Goal: Use online tool/utility: Use online tool/utility

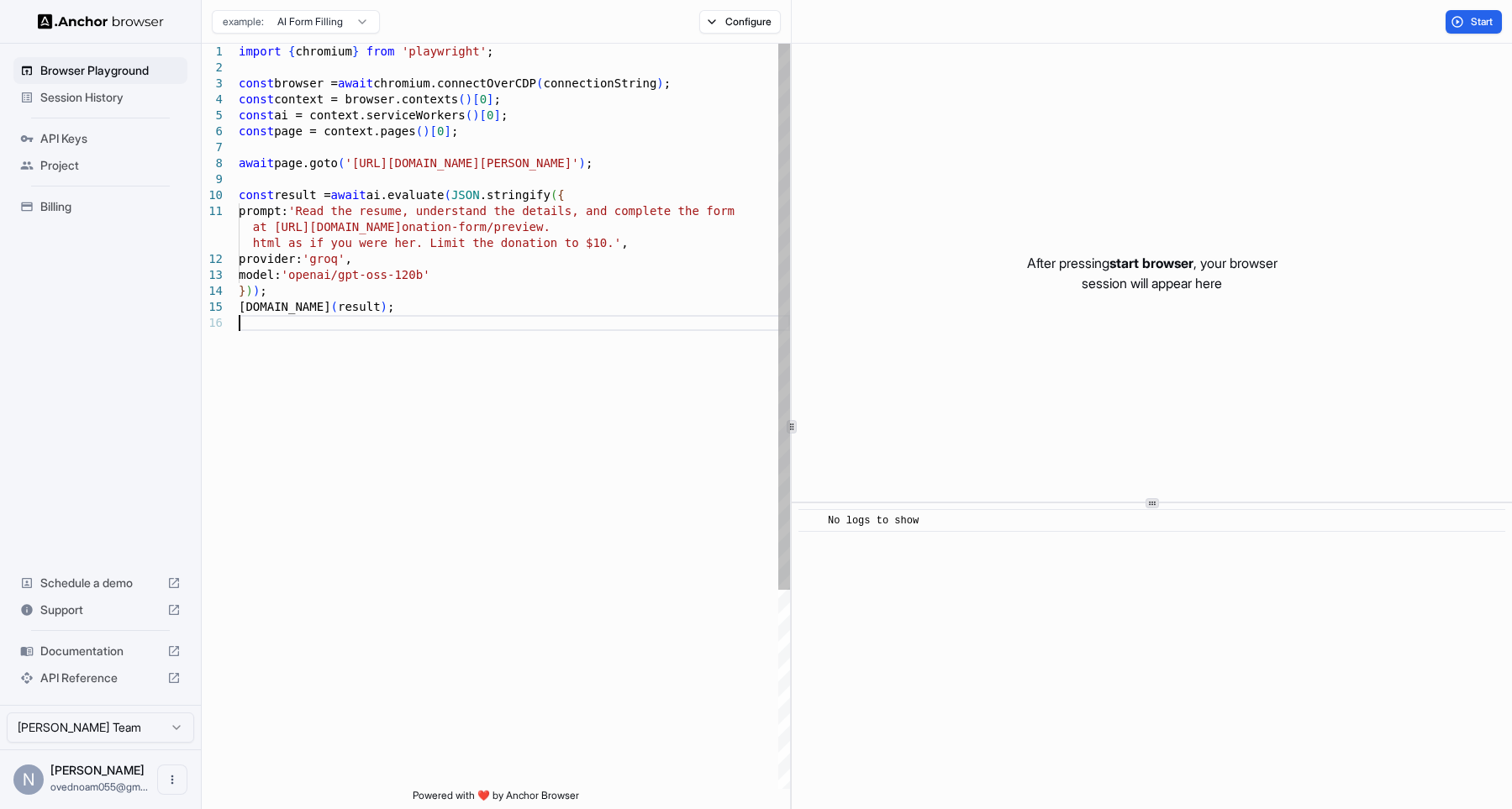
click at [524, 450] on div "import { chromium } from 'playwright' ; const browser = await chromium.connectO…" at bounding box center [515, 552] width 551 height 1017
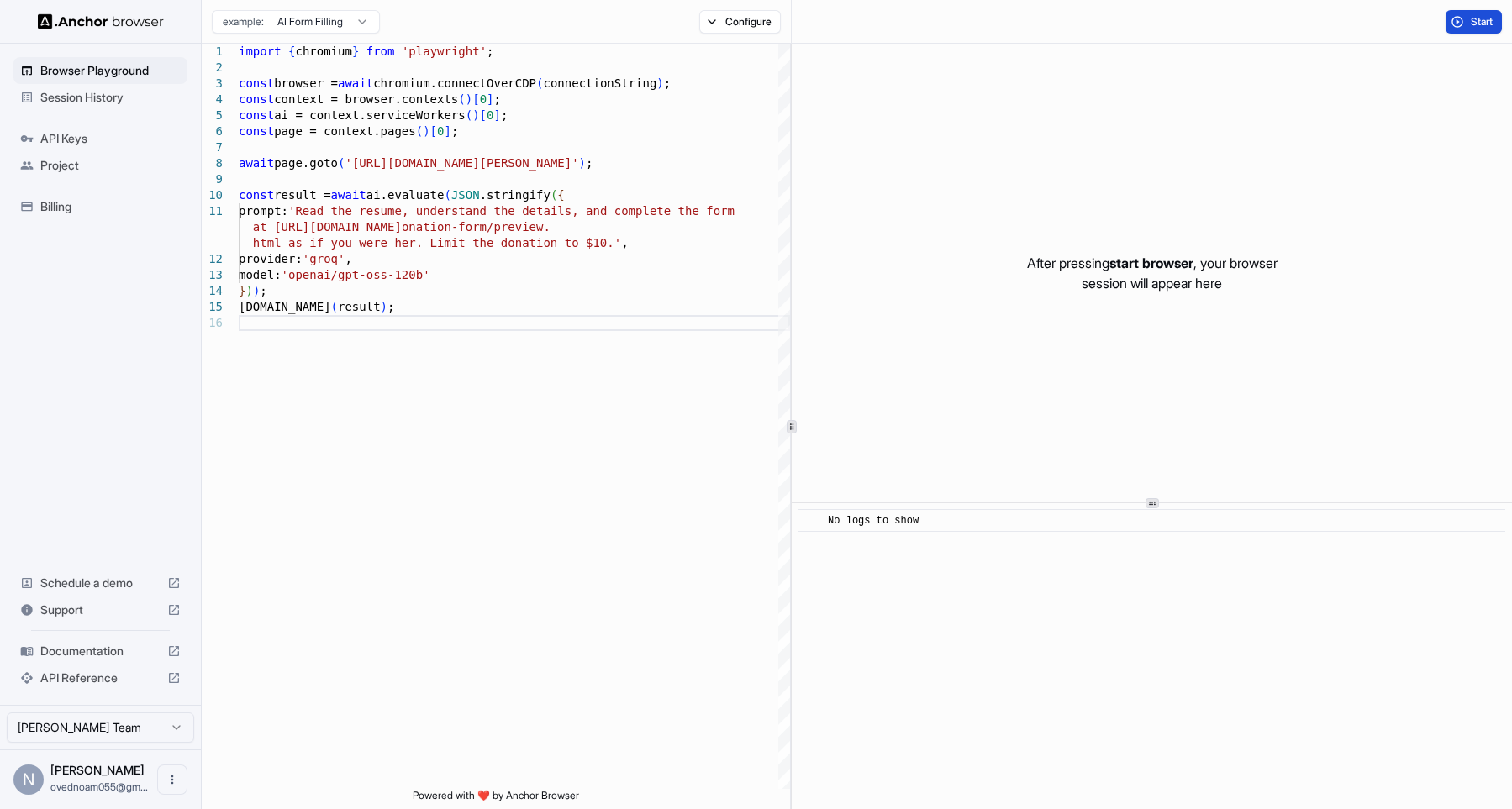
click at [1481, 28] on button "Start" at bounding box center [1473, 21] width 57 height 23
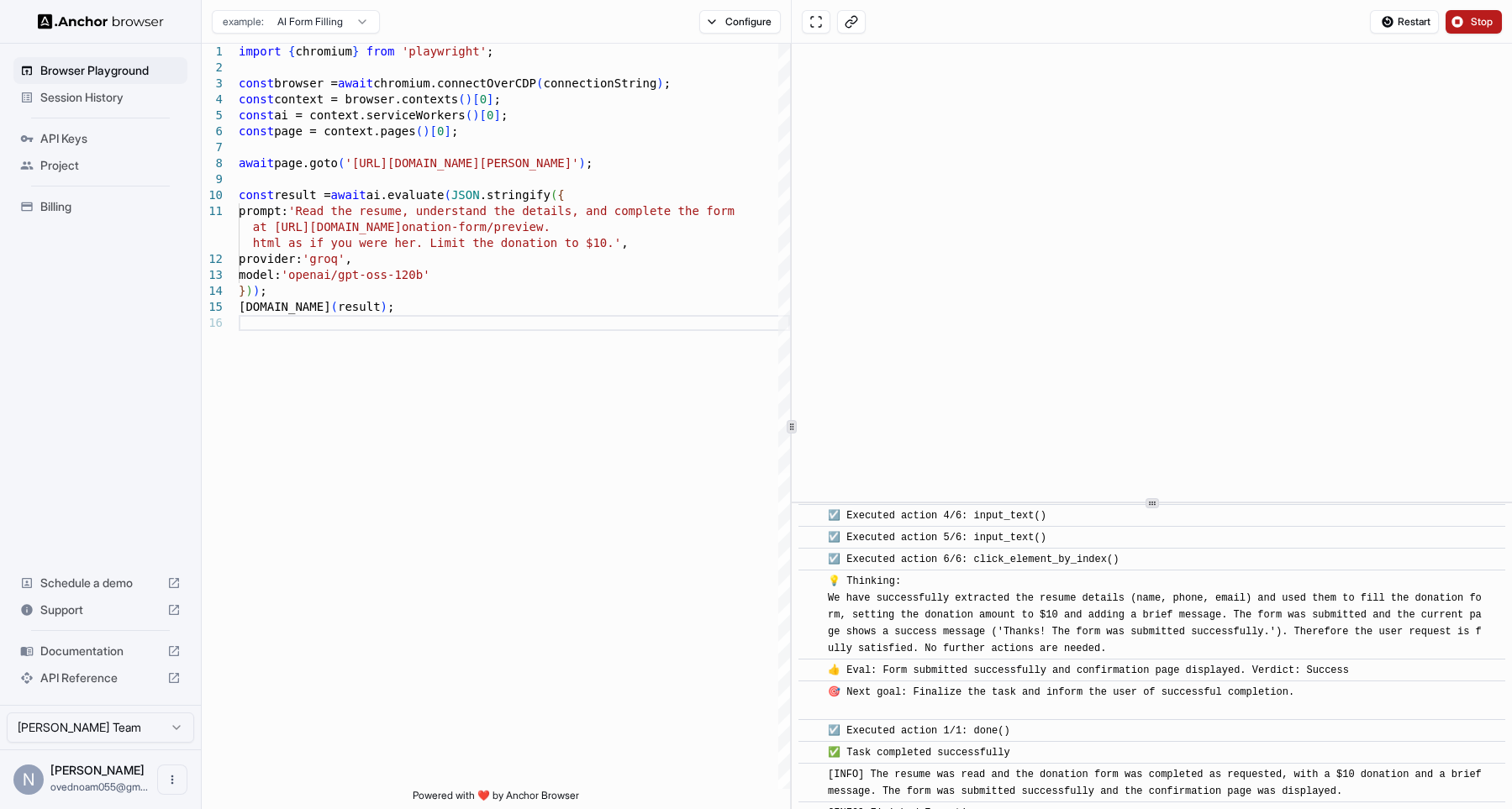
scroll to position [937, 0]
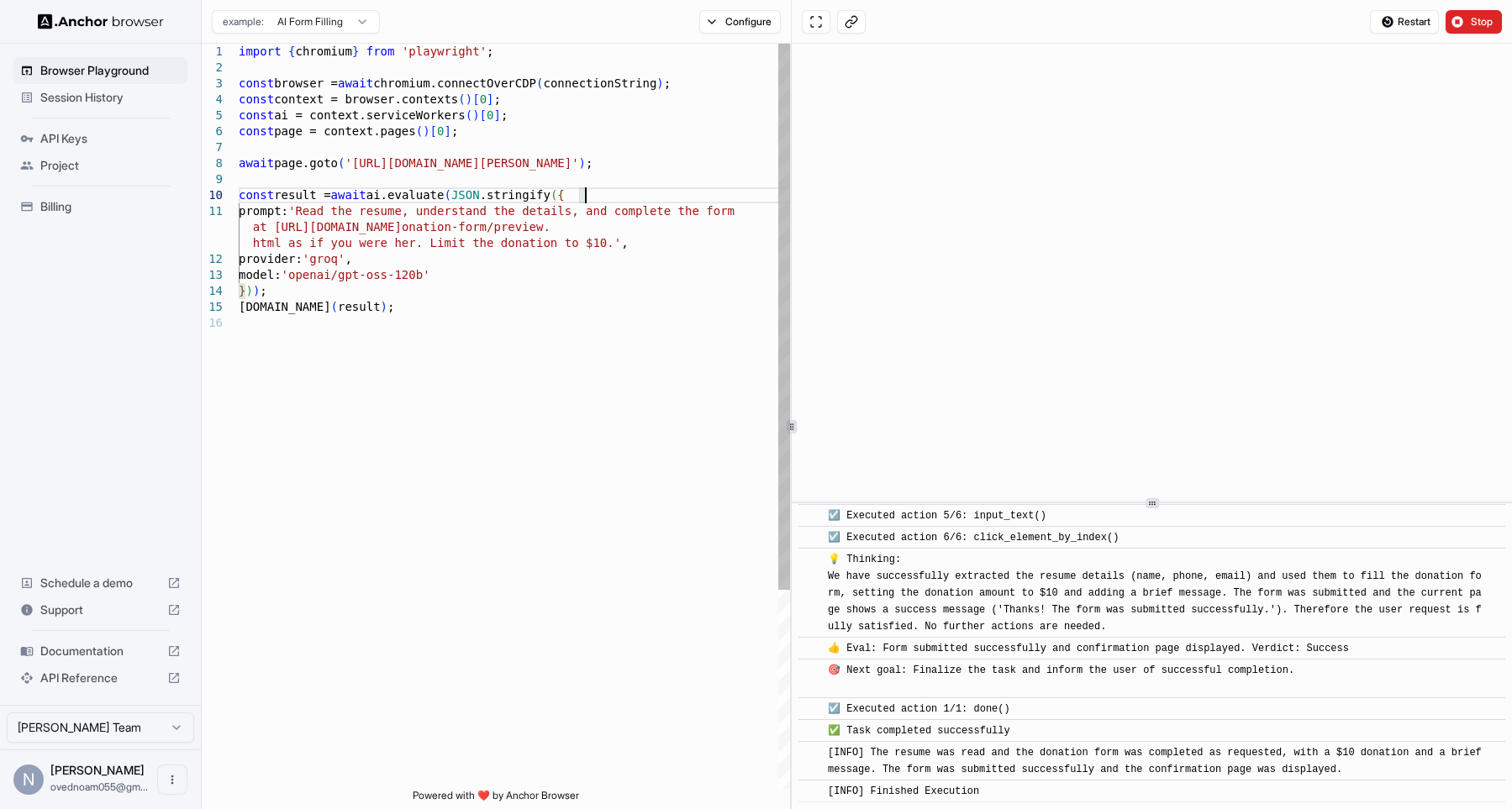
click at [736, 193] on div "import { chromium } from 'playwright' ; const browser = await chromium.connectO…" at bounding box center [515, 552] width 551 height 1017
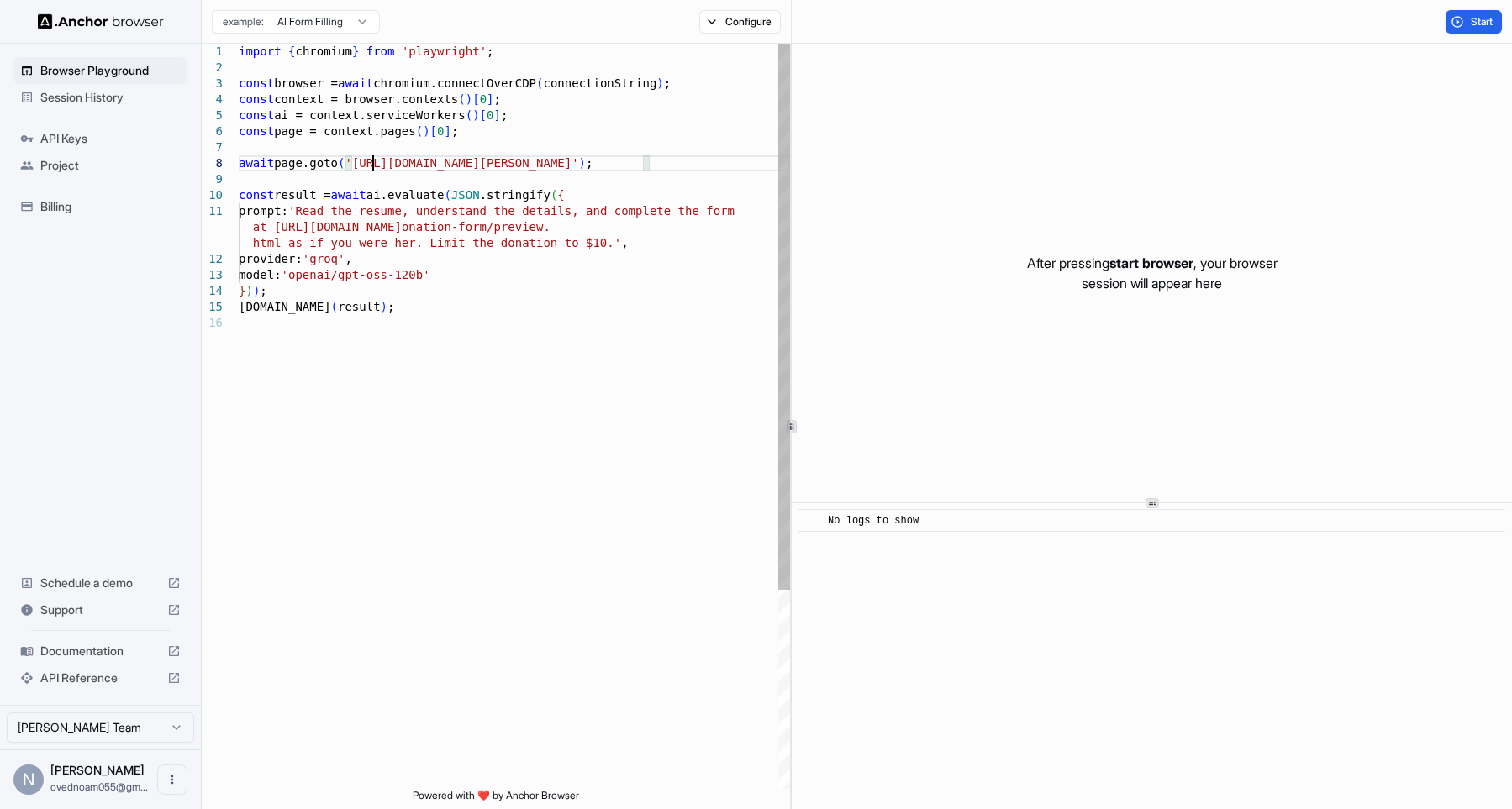
click at [372, 164] on div "import { chromium } from 'playwright' ; const browser = await chromium.connectO…" at bounding box center [515, 552] width 551 height 1017
drag, startPoint x: 372, startPoint y: 164, endPoint x: 605, endPoint y: 159, distance: 233.1
click at [605, 159] on div "import { chromium } from 'playwright' ; const browser = await chromium.connectO…" at bounding box center [515, 552] width 551 height 1017
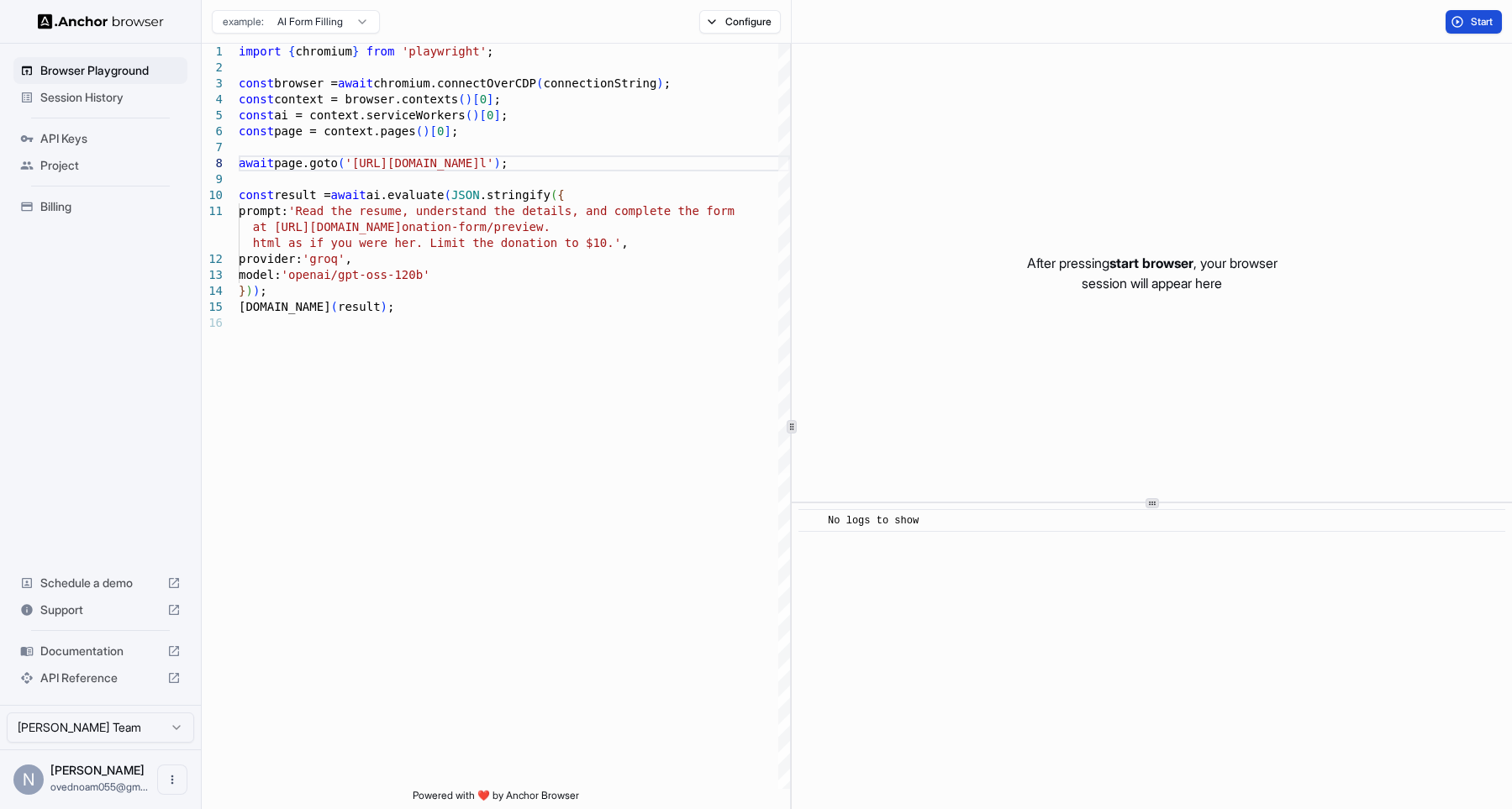
click at [1456, 19] on button "Start" at bounding box center [1473, 21] width 57 height 23
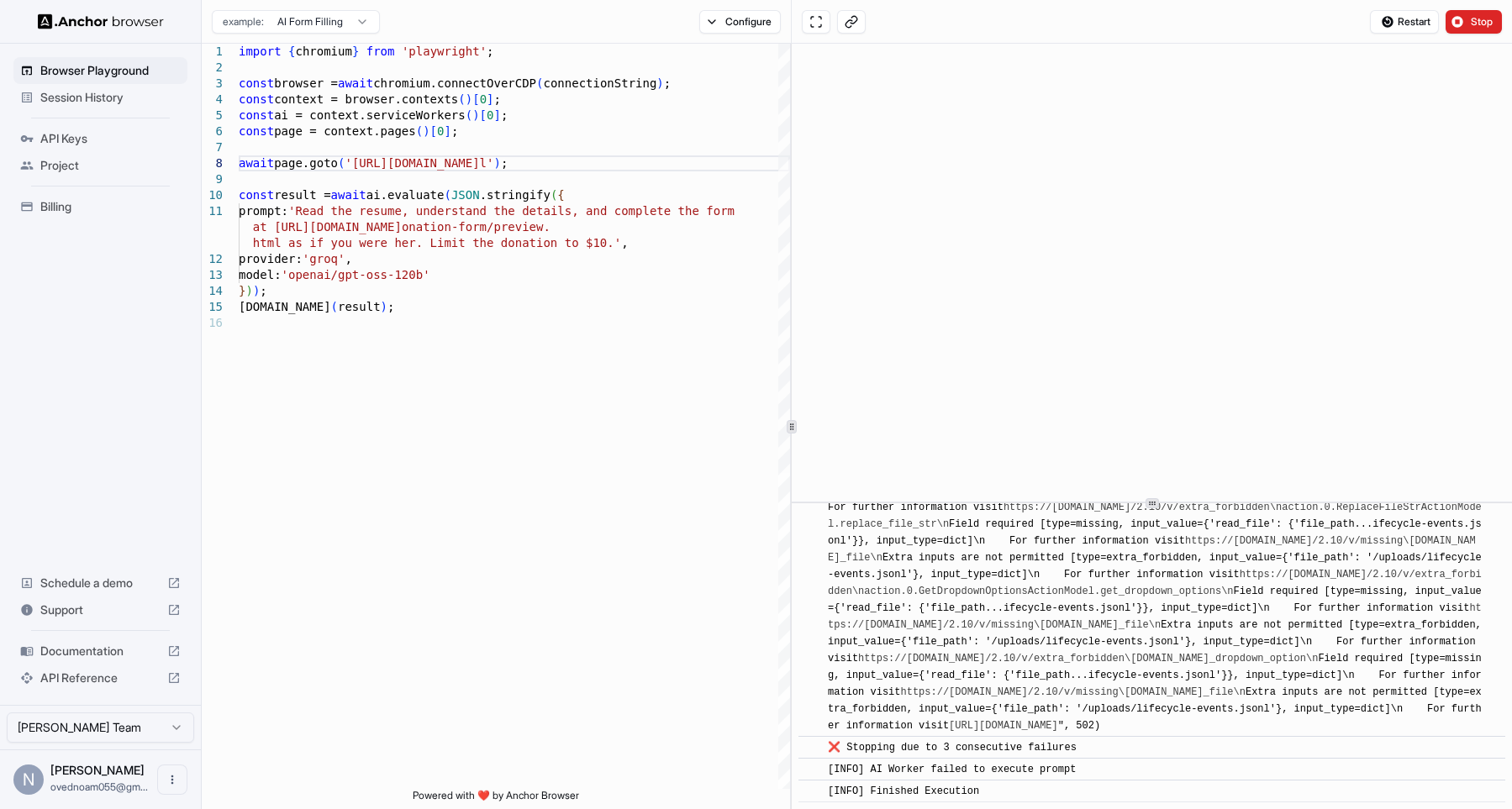
scroll to position [3916, 0]
click at [1472, 21] on span "Stop" at bounding box center [1482, 22] width 23 height 14
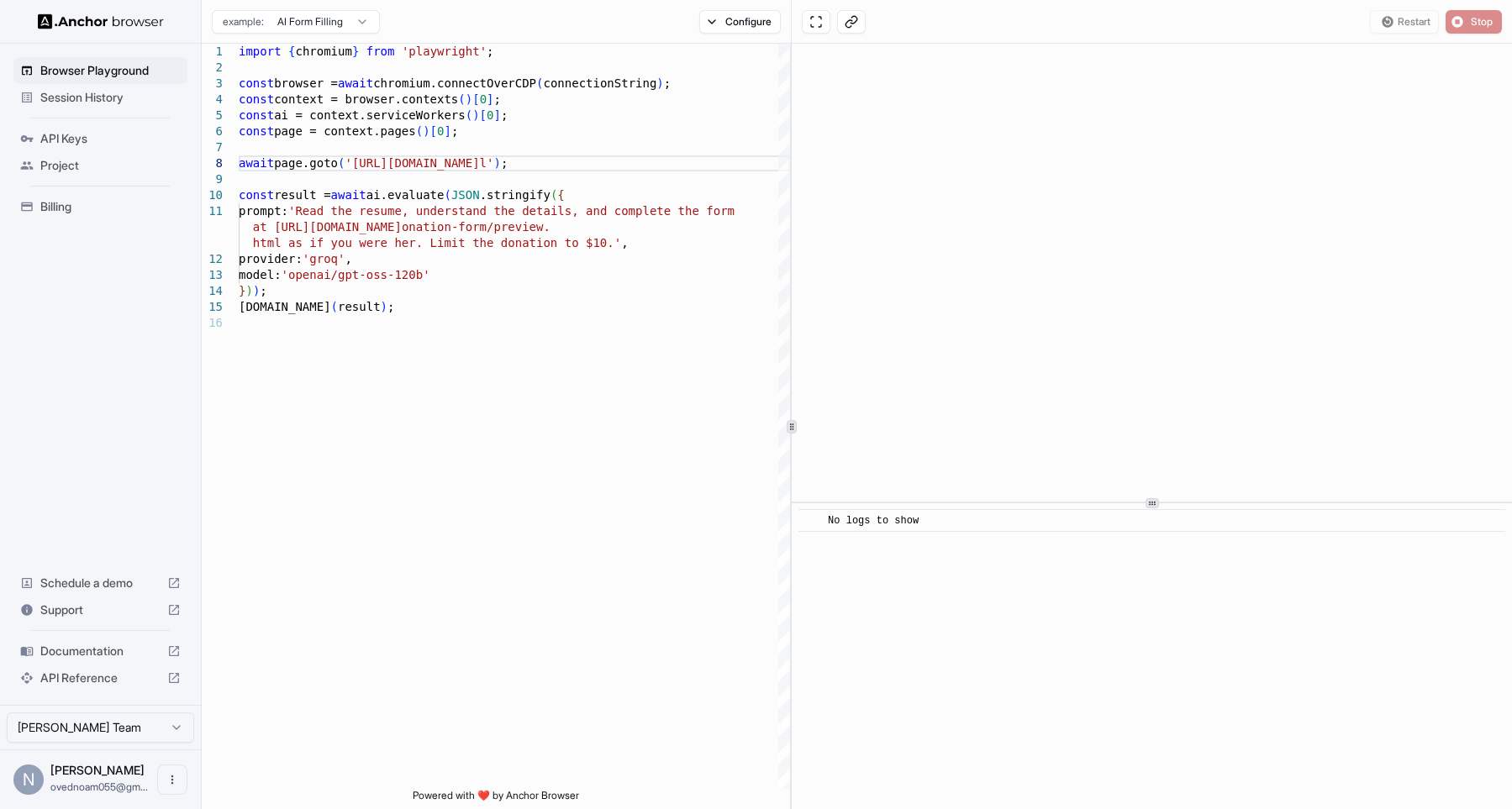
scroll to position [0, 0]
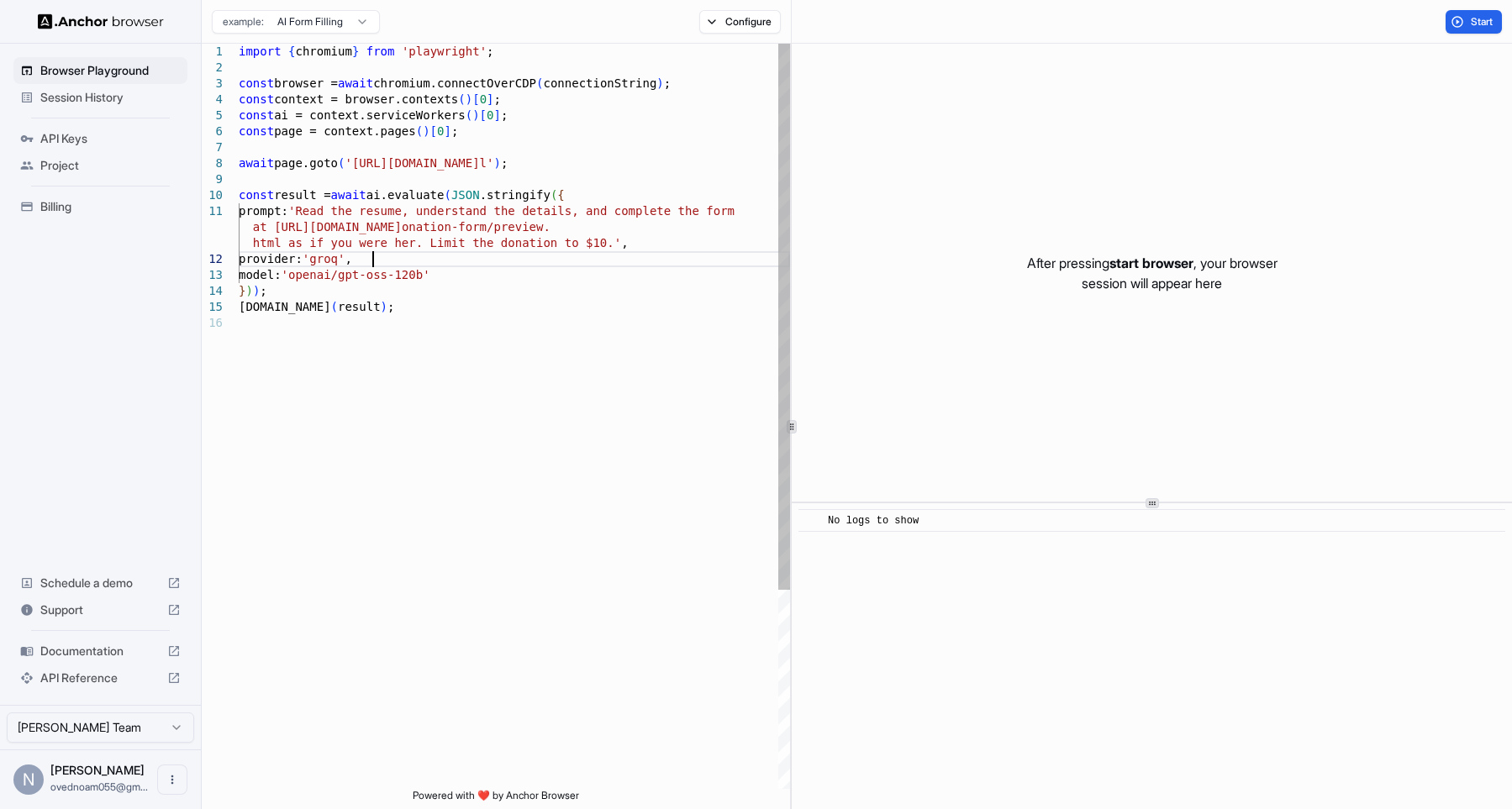
click at [697, 259] on div "import { chromium } from 'playwright' ; const browser = await chromium.connectO…" at bounding box center [515, 552] width 551 height 1017
click at [741, 228] on div "import { chromium } from 'playwright' ; const browser = await chromium.connectO…" at bounding box center [515, 552] width 551 height 1017
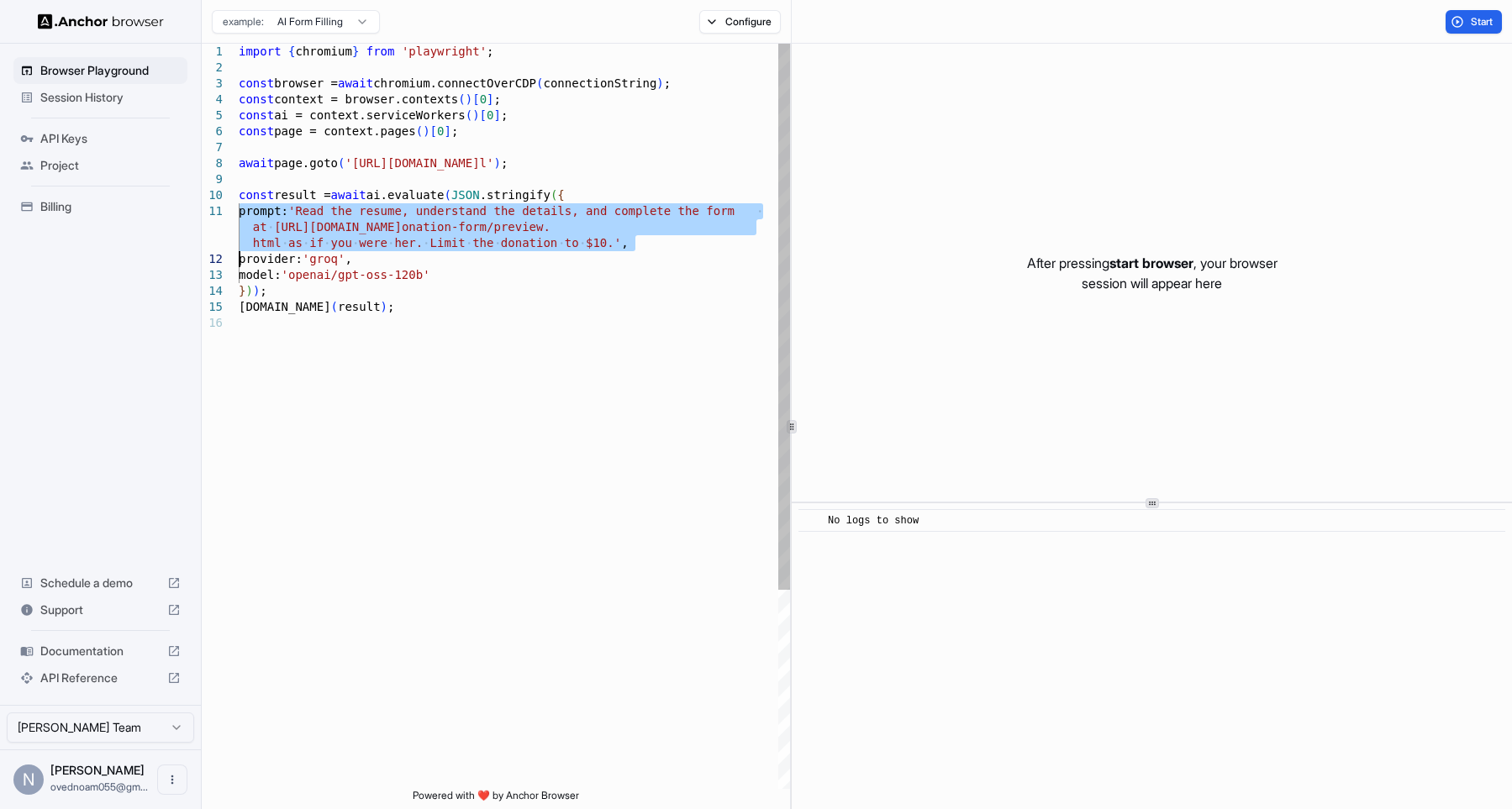
click at [741, 228] on div "import { chromium } from 'playwright' ; const browser = await chromium.connectO…" at bounding box center [515, 552] width 551 height 1017
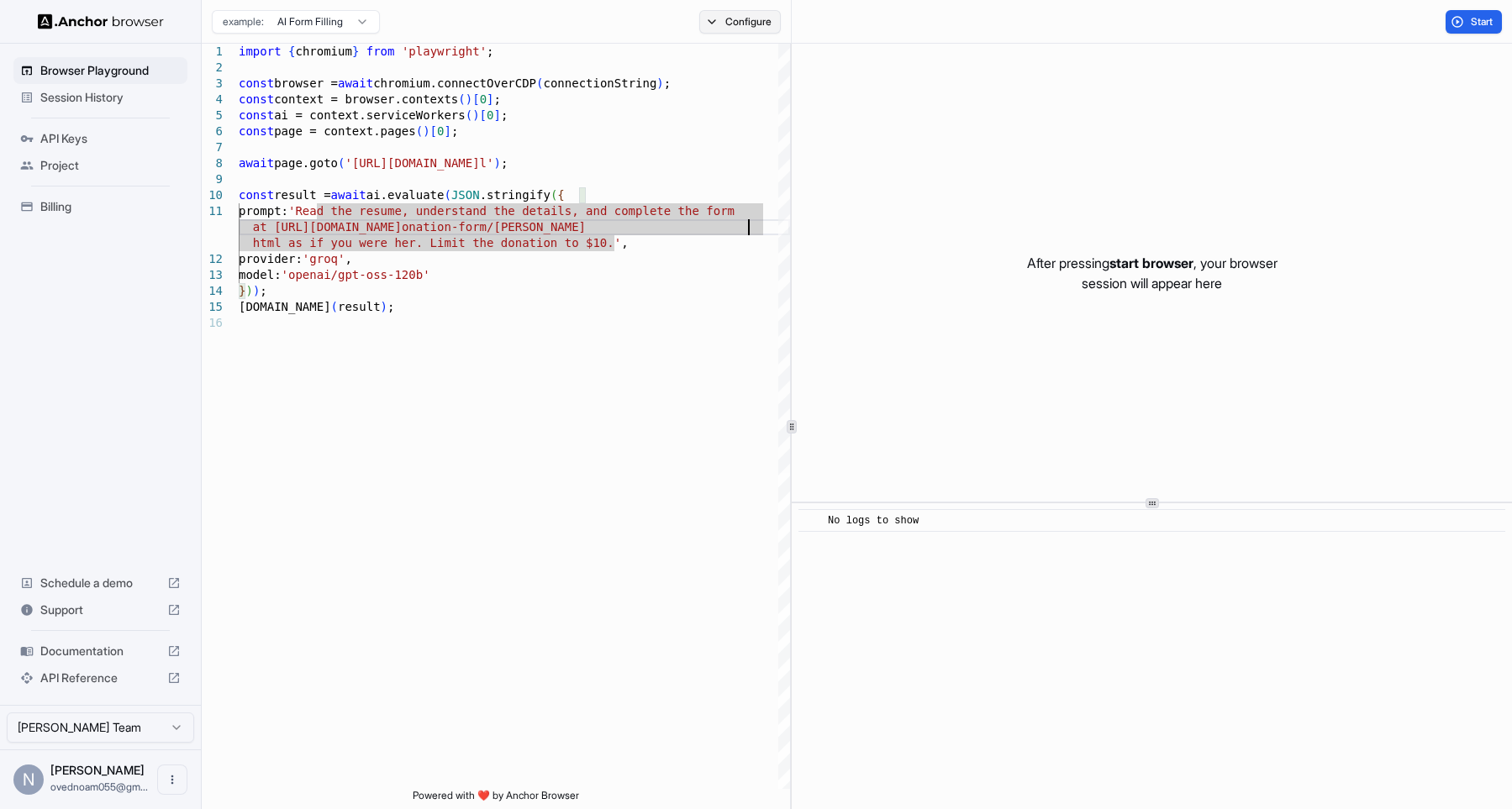
click at [735, 15] on button "Configure" at bounding box center [740, 21] width 81 height 23
click at [896, 172] on button "Select Profile..." at bounding box center [922, 170] width 168 height 23
drag, startPoint x: 967, startPoint y: 149, endPoint x: 977, endPoint y: 139, distance: 14.1
click at [977, 139] on div "Block ads and cookie banners CAPTCHA solver Proxy 🇺🇸 US No Proxy Browser Profil…" at bounding box center [859, 116] width 295 height 129
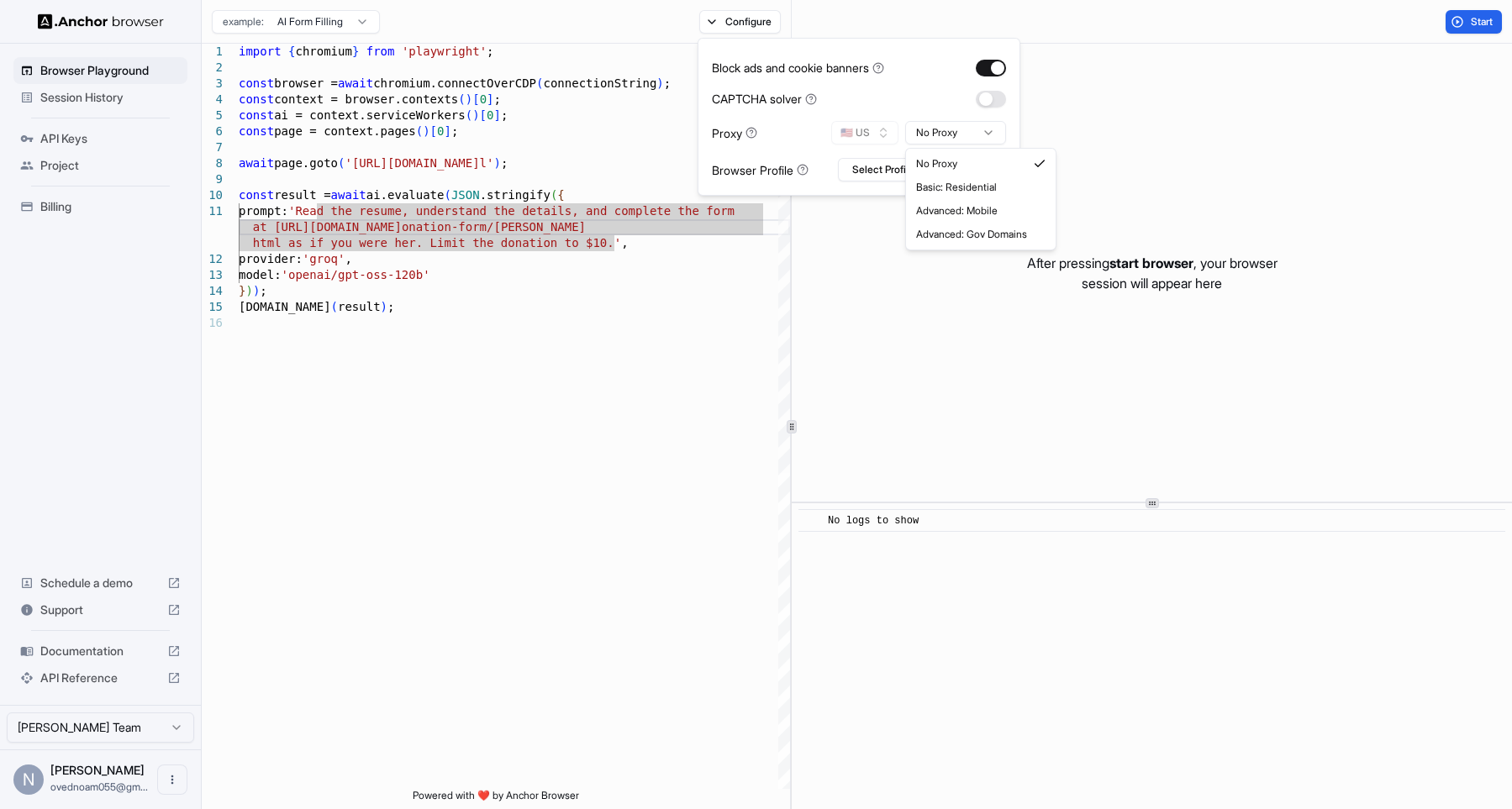
click at [977, 139] on html "Browser Playground Session History API Keys Project Billing Schedule a demo Sup…" at bounding box center [756, 404] width 1512 height 809
click at [984, 95] on button "button" at bounding box center [991, 99] width 30 height 17
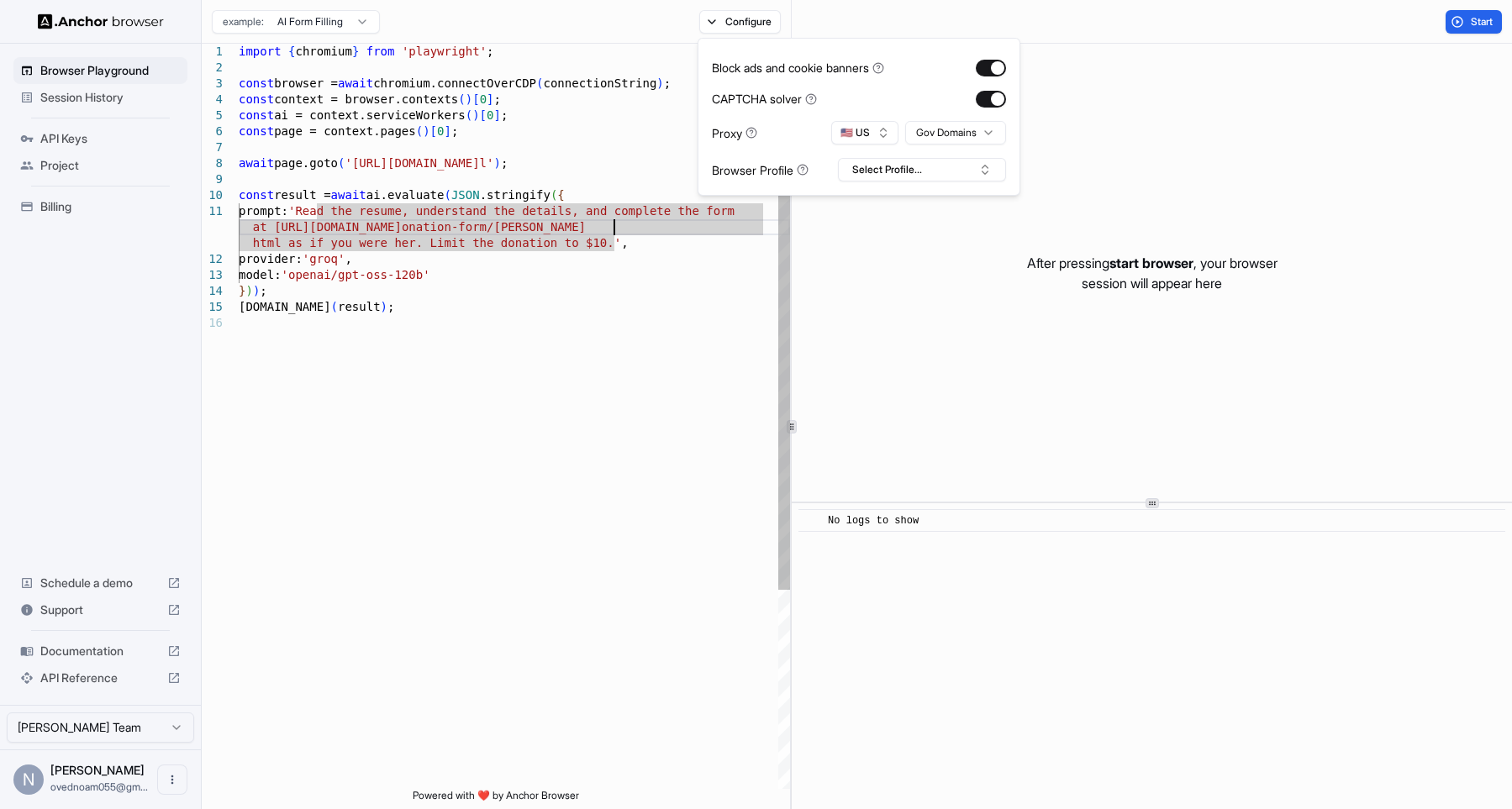
click at [613, 220] on div "import { chromium } from 'playwright' ; const browser = await chromium.connectO…" at bounding box center [515, 552] width 551 height 1017
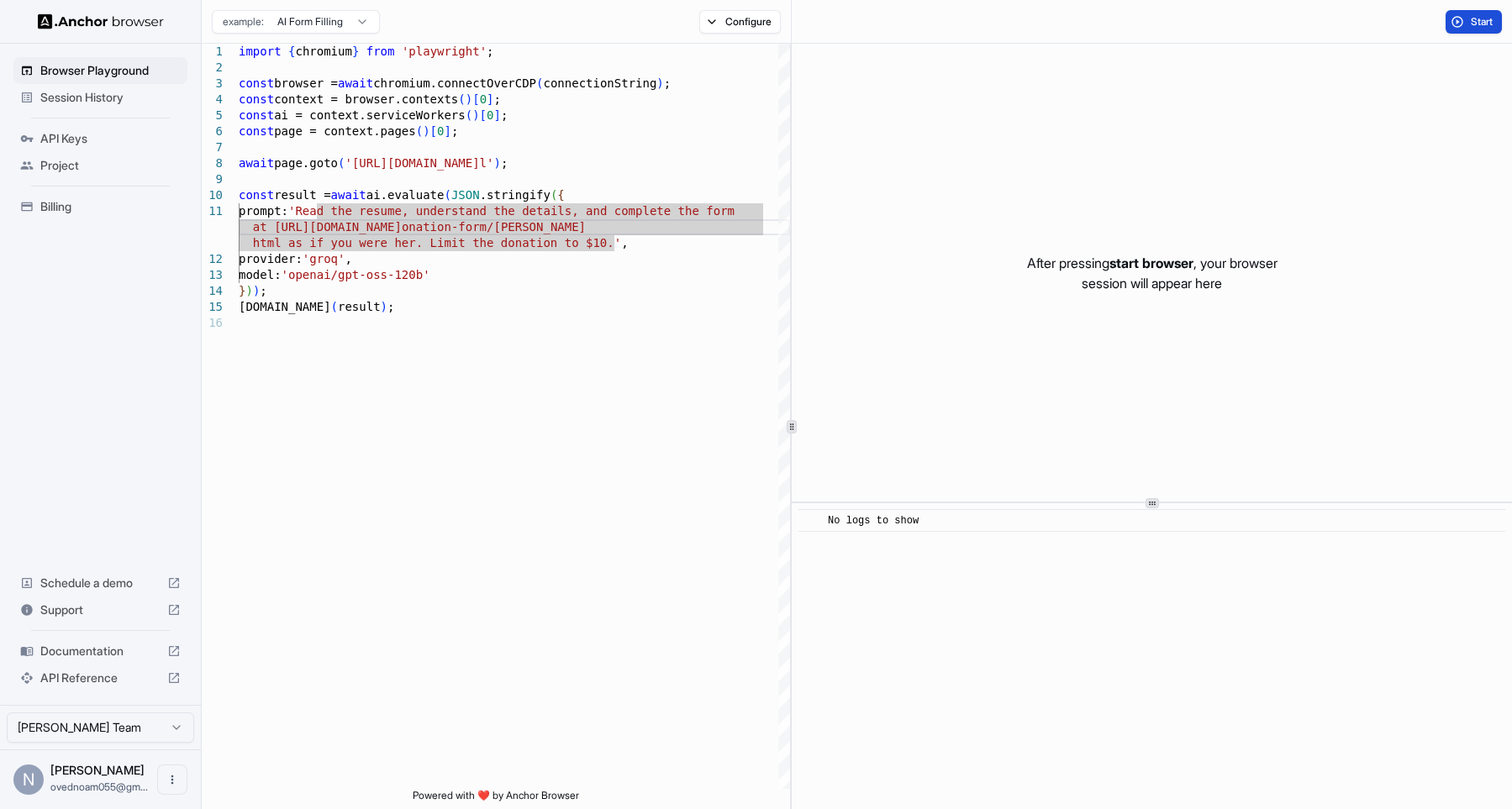
click at [1479, 20] on span "Start" at bounding box center [1482, 22] width 23 height 14
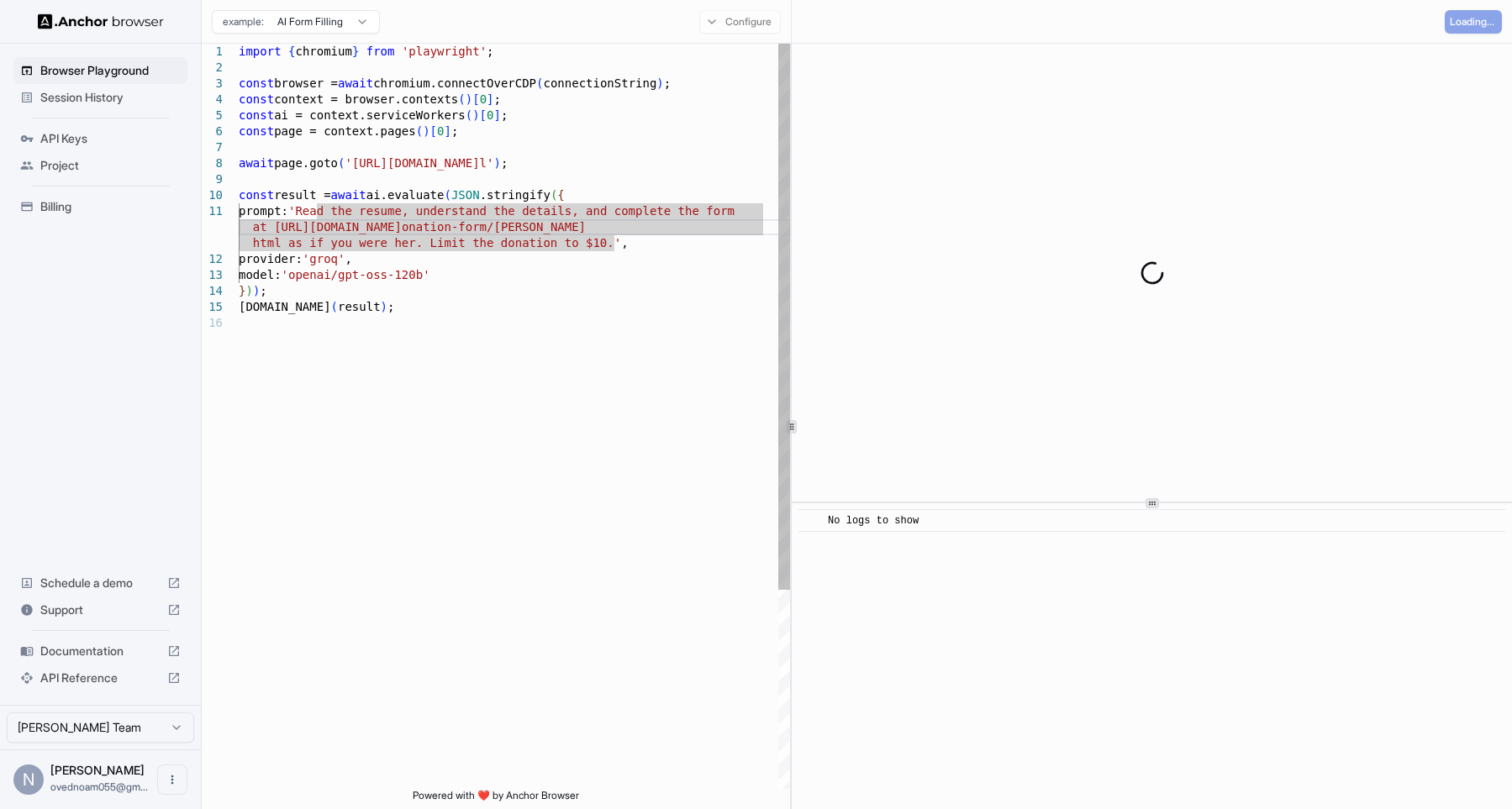
click at [756, 311] on div "import { chromium } from 'playwright' ; const browser = await chromium.connectO…" at bounding box center [515, 552] width 551 height 1017
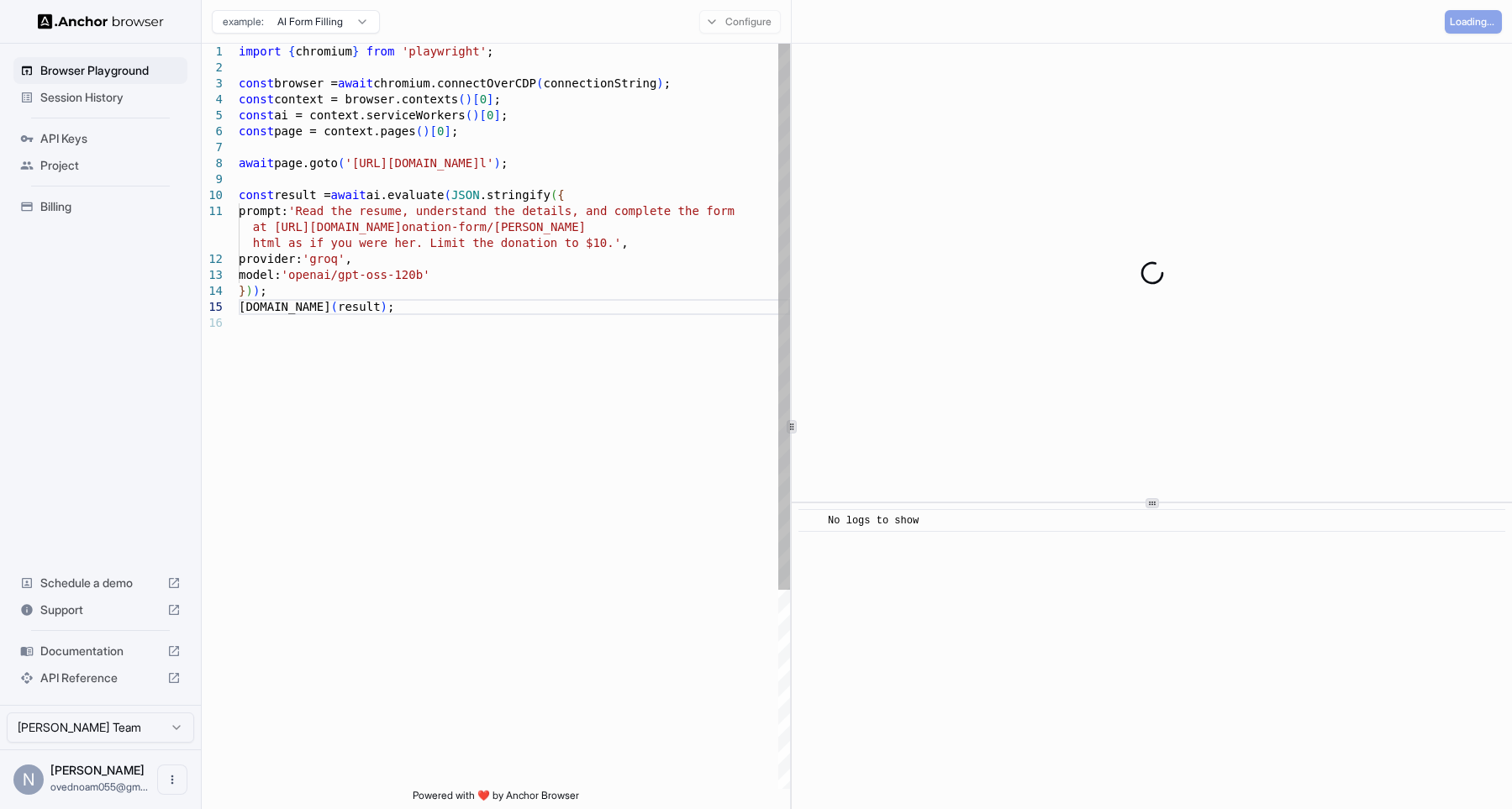
click at [756, 311] on div "import { chromium } from 'playwright' ; const browser = await chromium.connectO…" at bounding box center [515, 552] width 551 height 1017
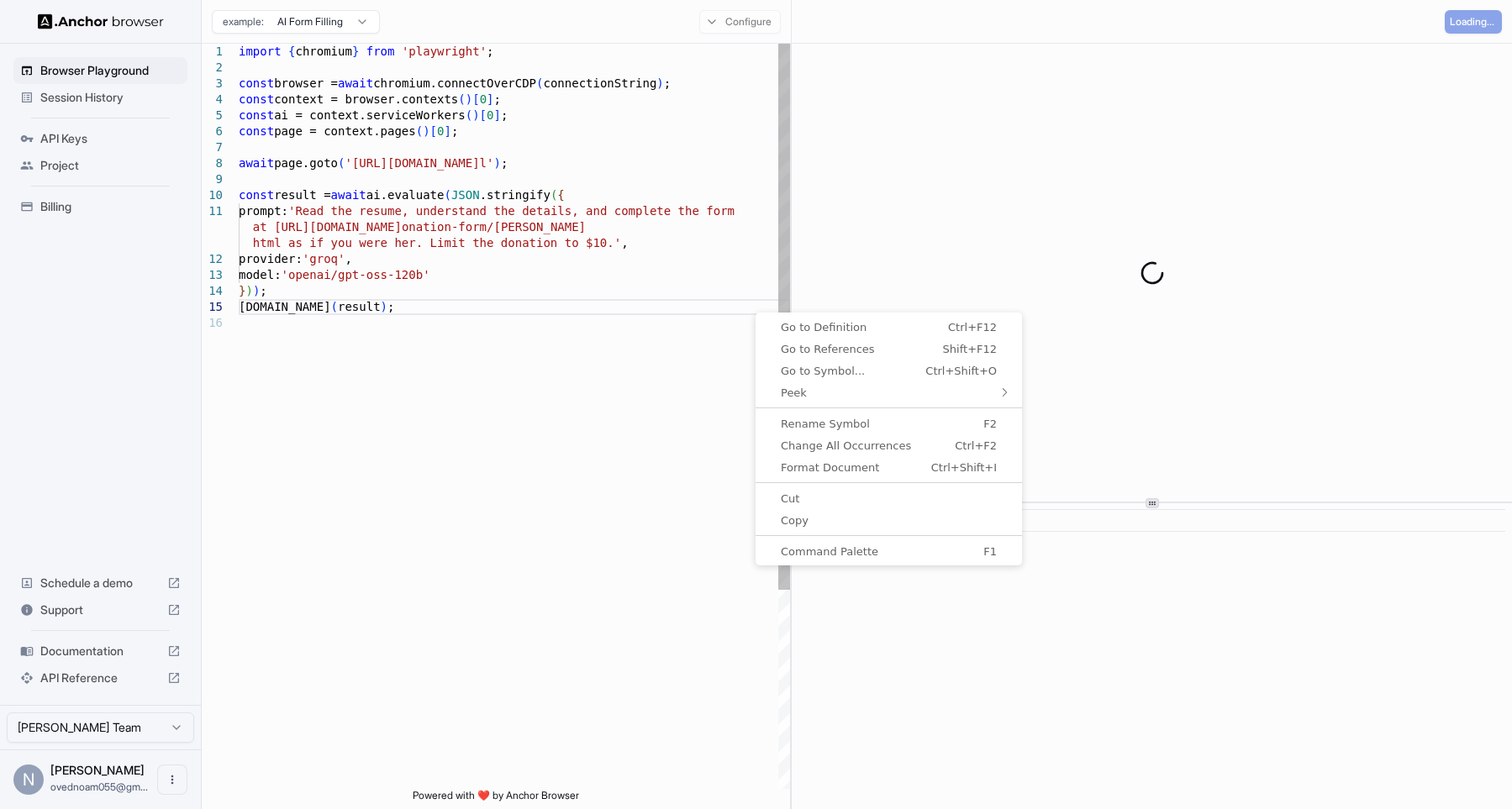
drag, startPoint x: 756, startPoint y: 311, endPoint x: 710, endPoint y: 287, distance: 51.9
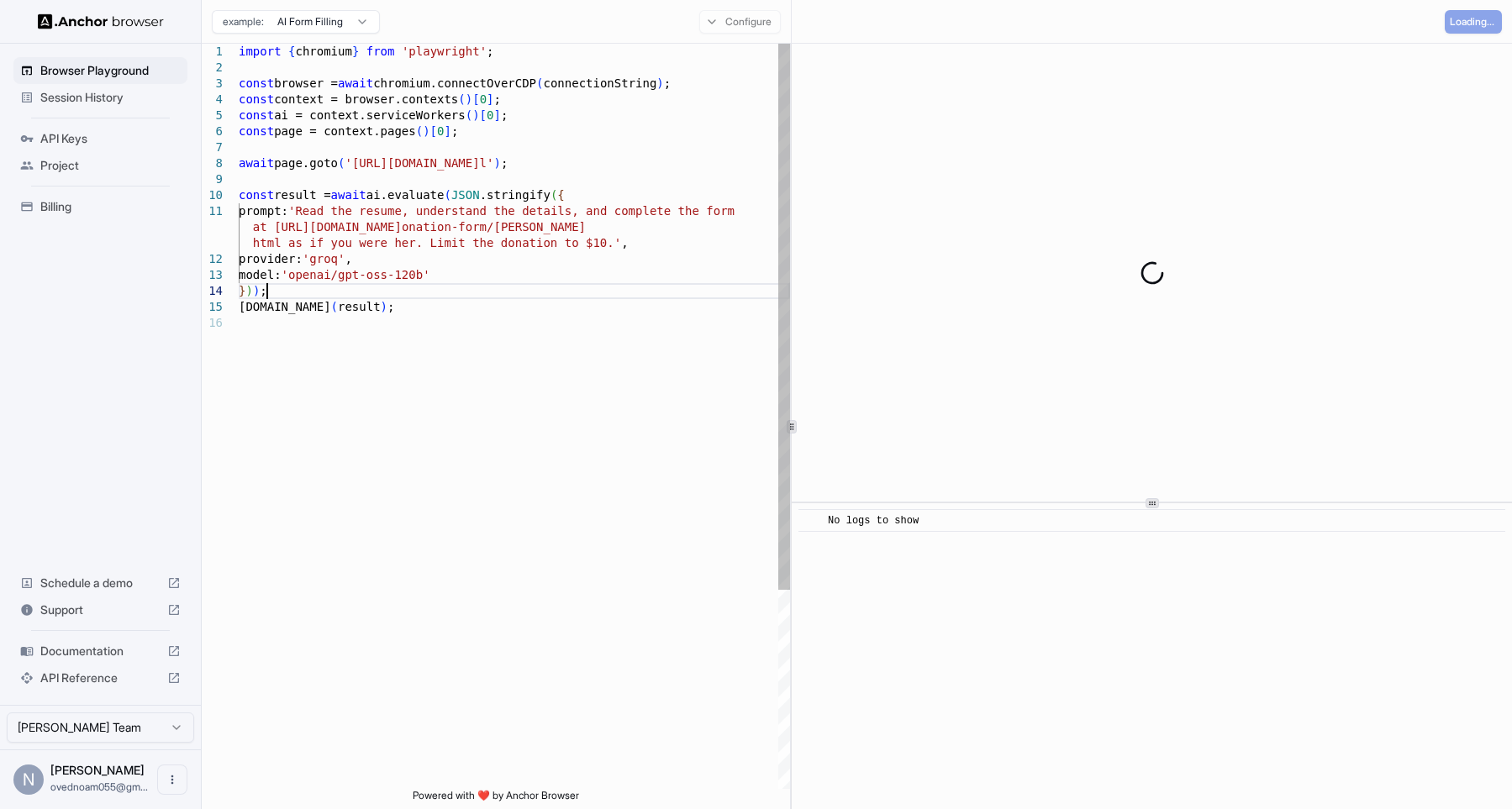
click at [710, 287] on div "import { chromium } from 'playwright' ; const browser = await chromium.connectO…" at bounding box center [515, 552] width 551 height 1017
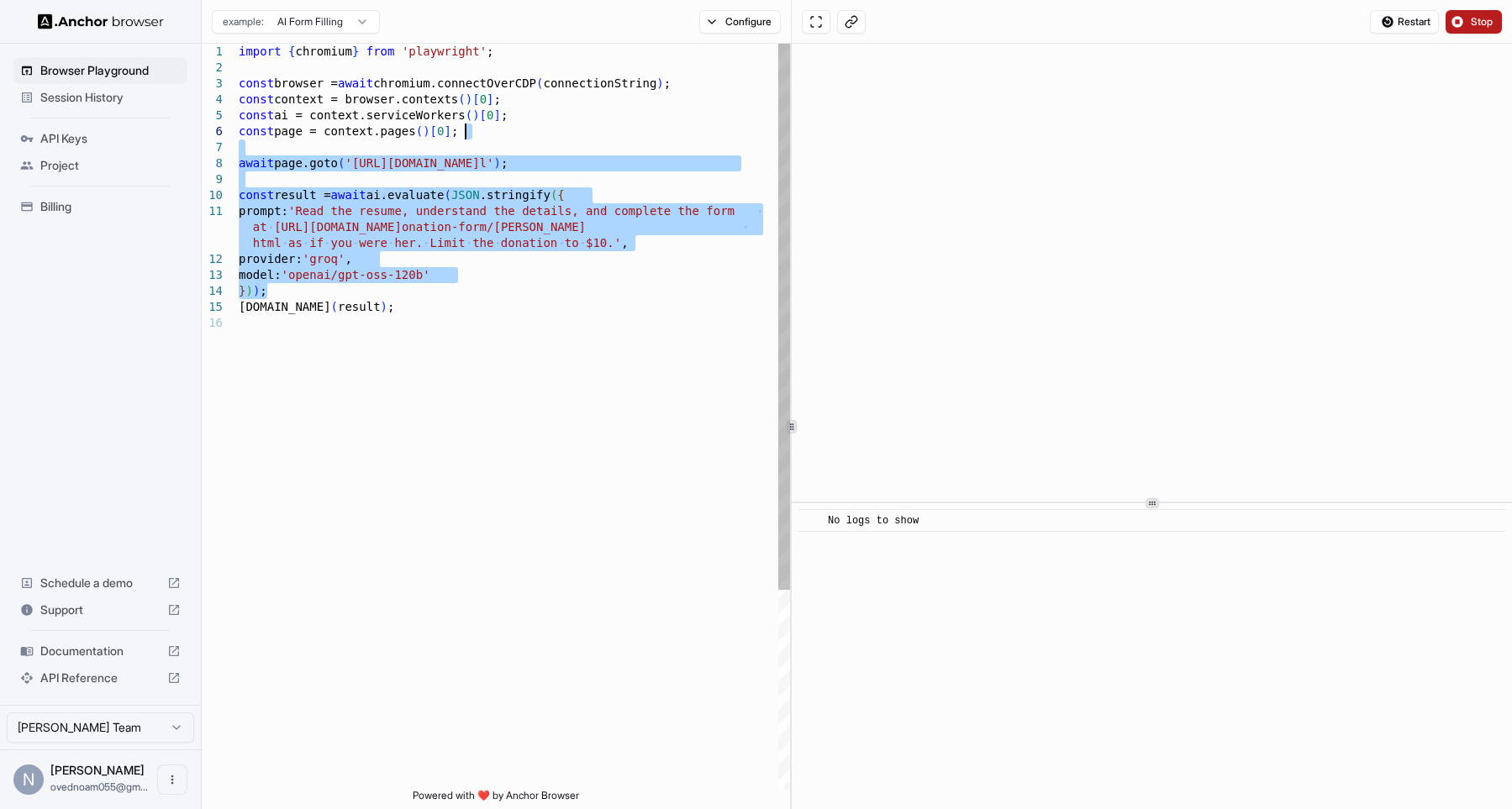
drag, startPoint x: 710, startPoint y: 287, endPoint x: 655, endPoint y: 126, distance: 170.1
click at [655, 126] on div "import { chromium } from 'playwright' ; const browser = await chromium.connectO…" at bounding box center [515, 552] width 551 height 1017
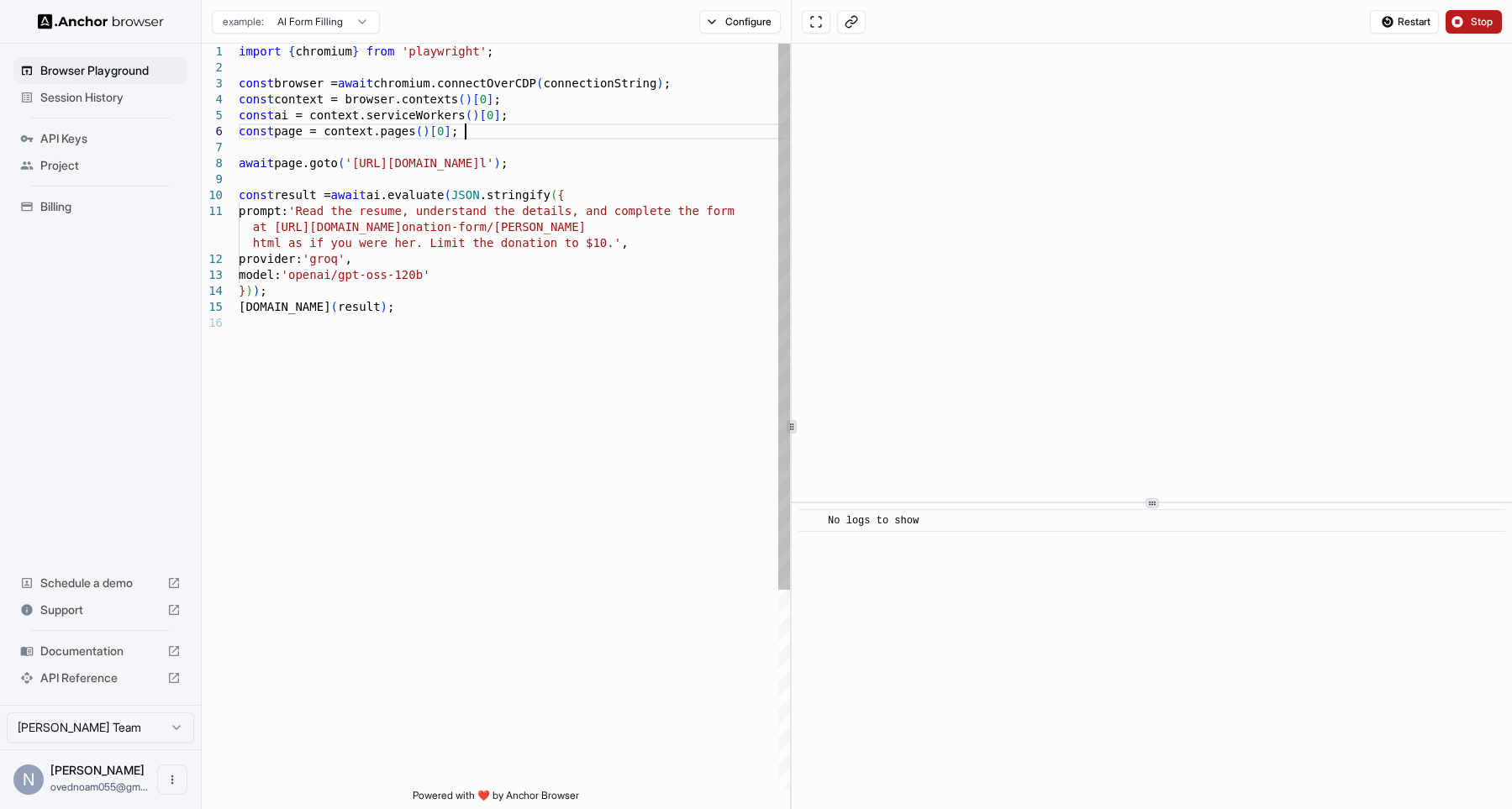
click at [655, 126] on div "import { chromium } from 'playwright' ; const browser = await chromium.connectO…" at bounding box center [515, 552] width 551 height 1017
click at [692, 260] on div "import { chromium } from 'playwright' ; const browser = await chromium.connectO…" at bounding box center [515, 552] width 551 height 1017
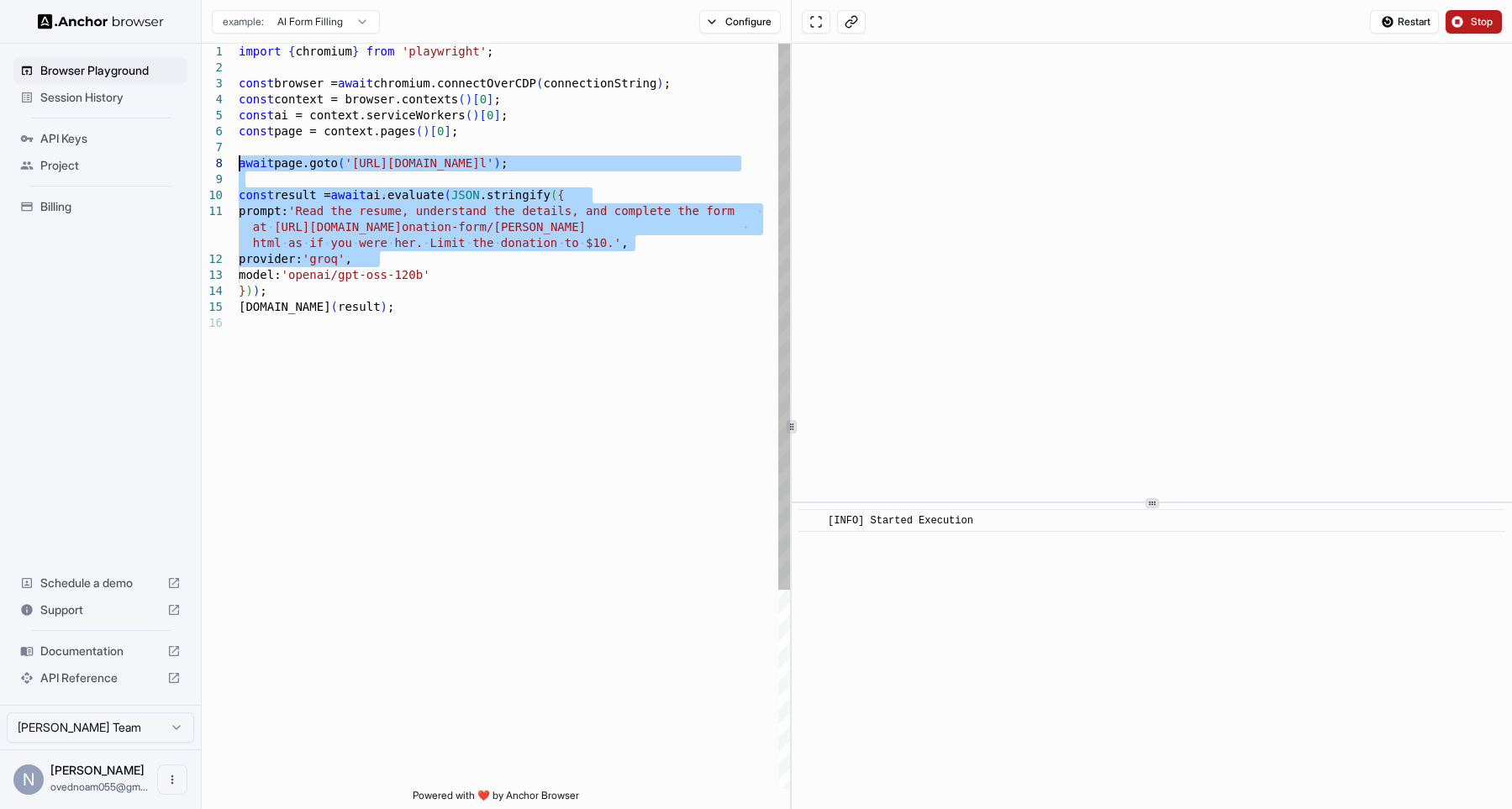
drag, startPoint x: 692, startPoint y: 260, endPoint x: 675, endPoint y: 165, distance: 96.5
click at [675, 165] on div "import { chromium } from 'playwright' ; const browser = await chromium.connectO…" at bounding box center [515, 552] width 551 height 1017
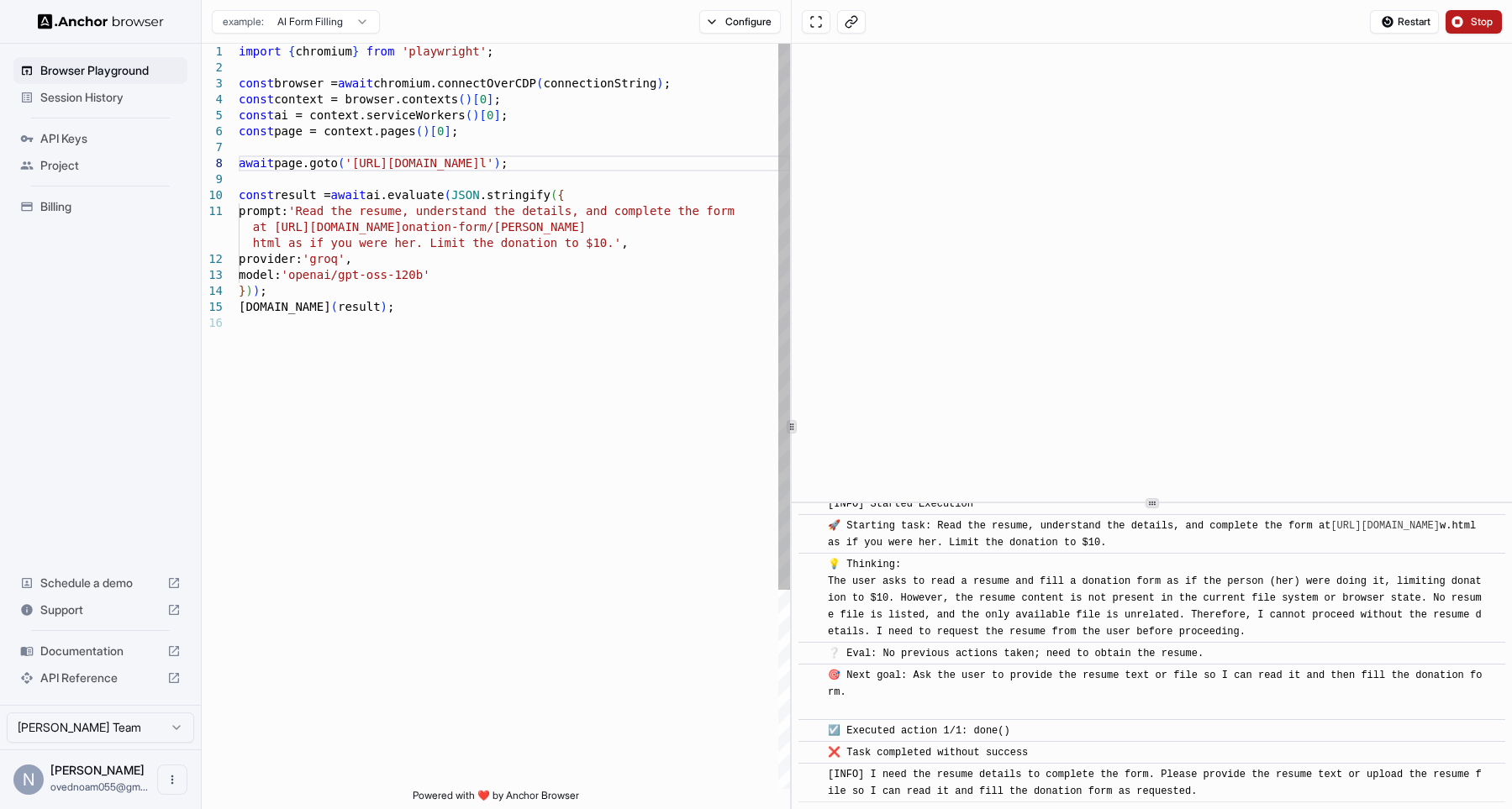
scroll to position [39, 0]
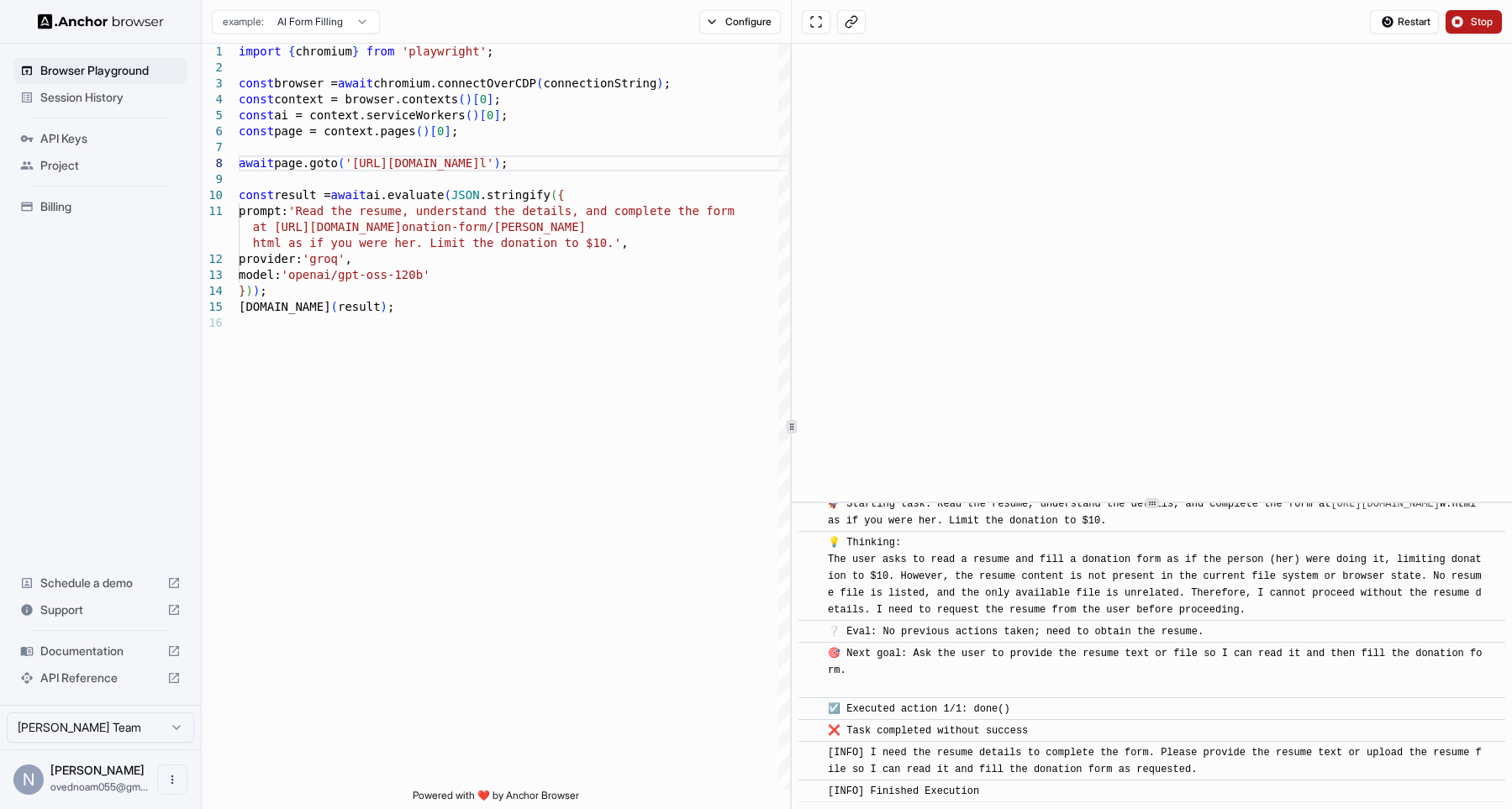
click at [1482, 21] on span "Stop" at bounding box center [1482, 22] width 23 height 14
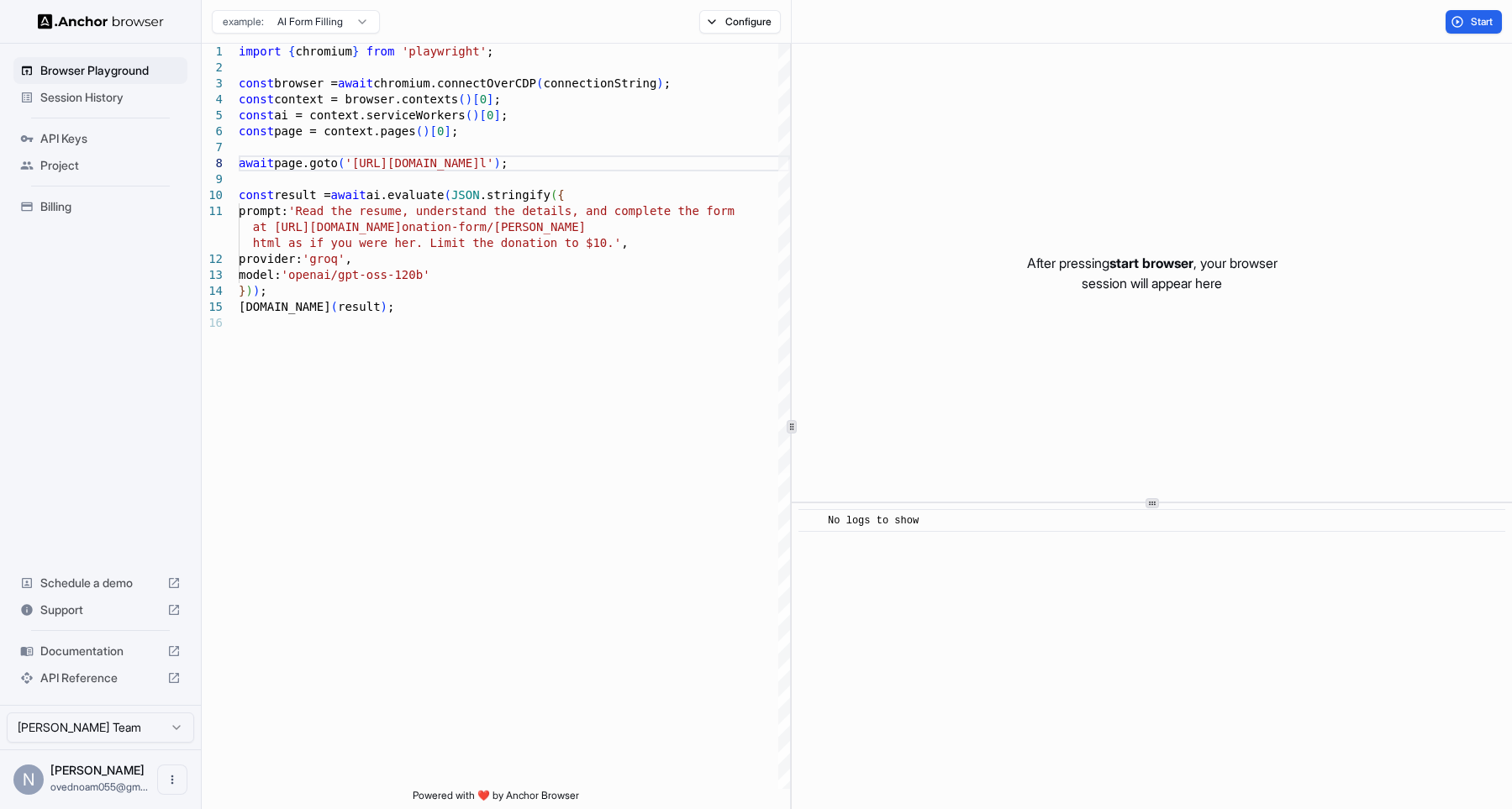
scroll to position [113, 0]
click at [1483, 27] on span "Start" at bounding box center [1482, 22] width 23 height 14
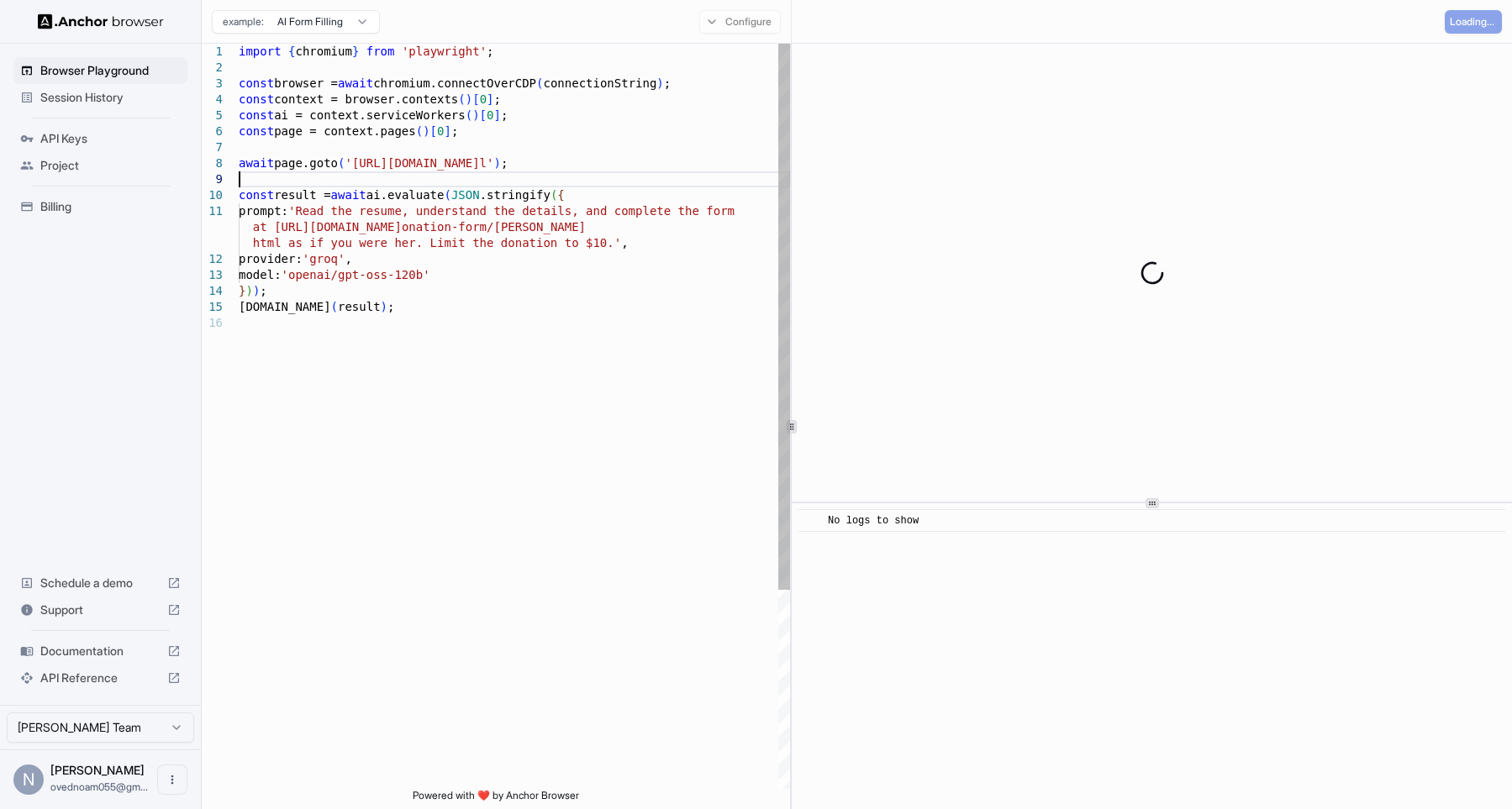
click at [594, 172] on div "import { chromium } from 'playwright' ; const browser = await chromium.connectO…" at bounding box center [515, 552] width 551 height 1017
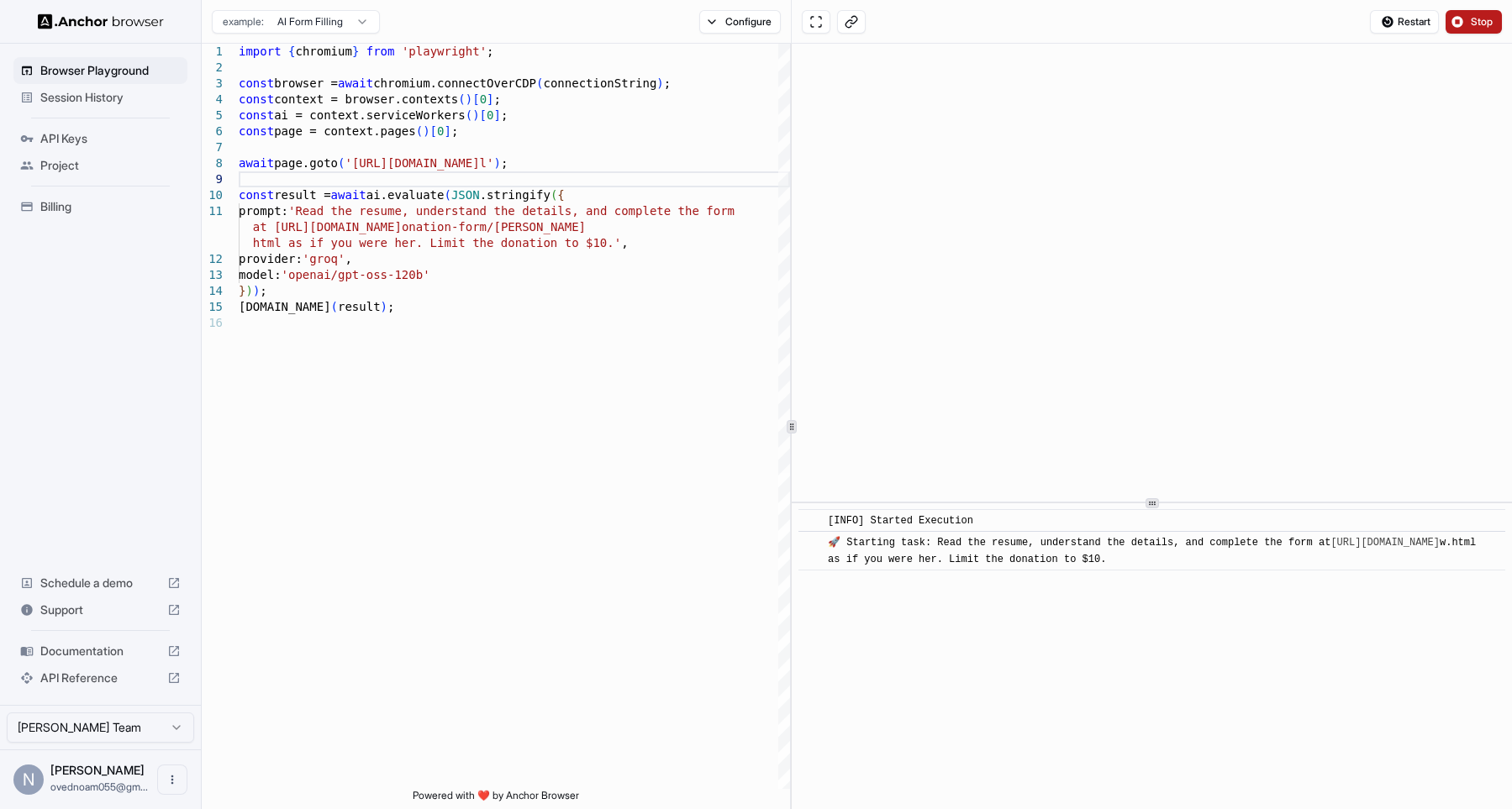
click at [1330, 549] on link "[URL][DOMAIN_NAME]" at bounding box center [1385, 543] width 110 height 12
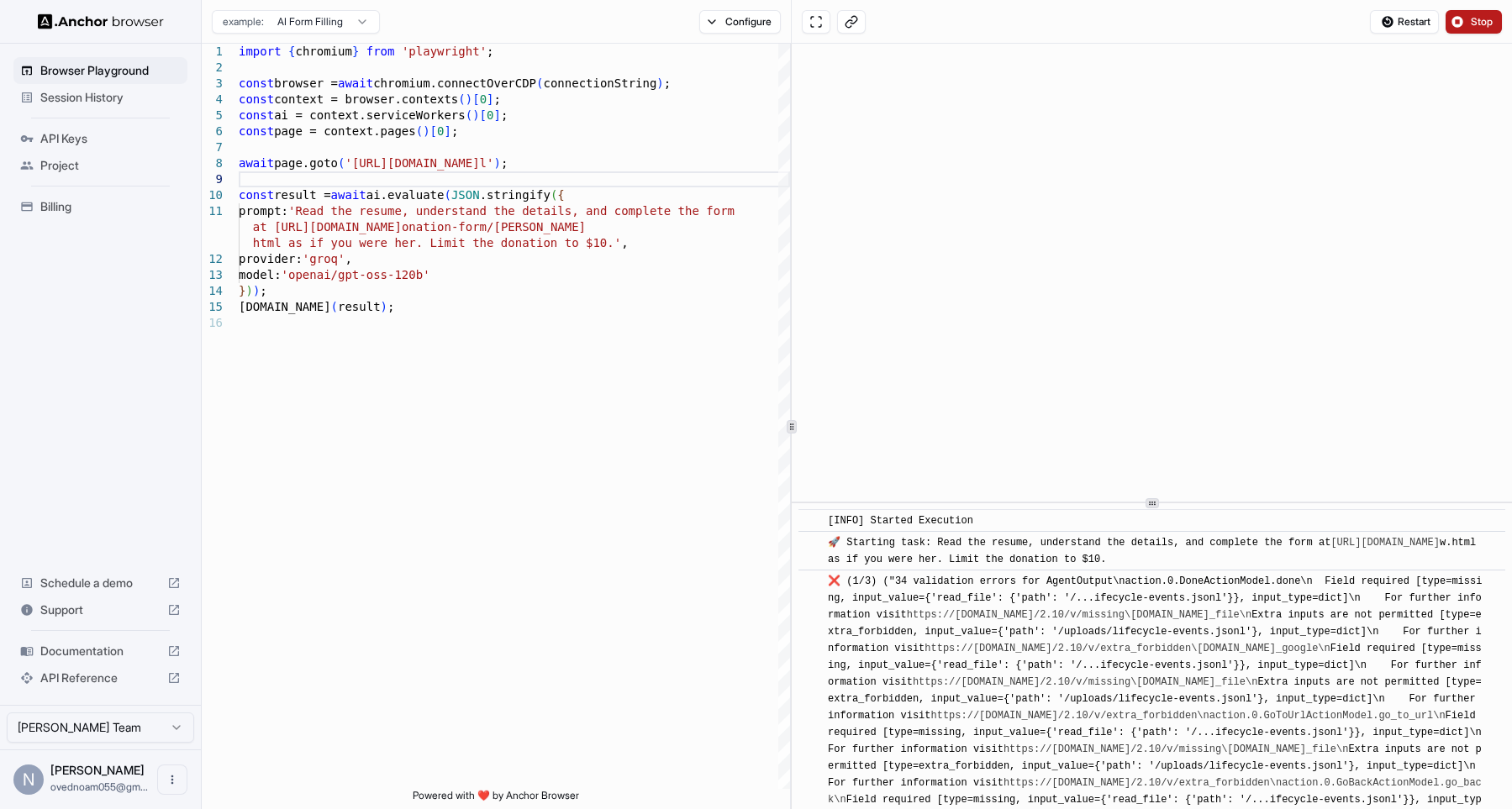
click at [741, 250] on div "1 2 3 4 5 6 7 8 9 10 11 12 13 14 15 16 import { chromium } from 'playwright' ; …" at bounding box center [857, 426] width 1310 height 765
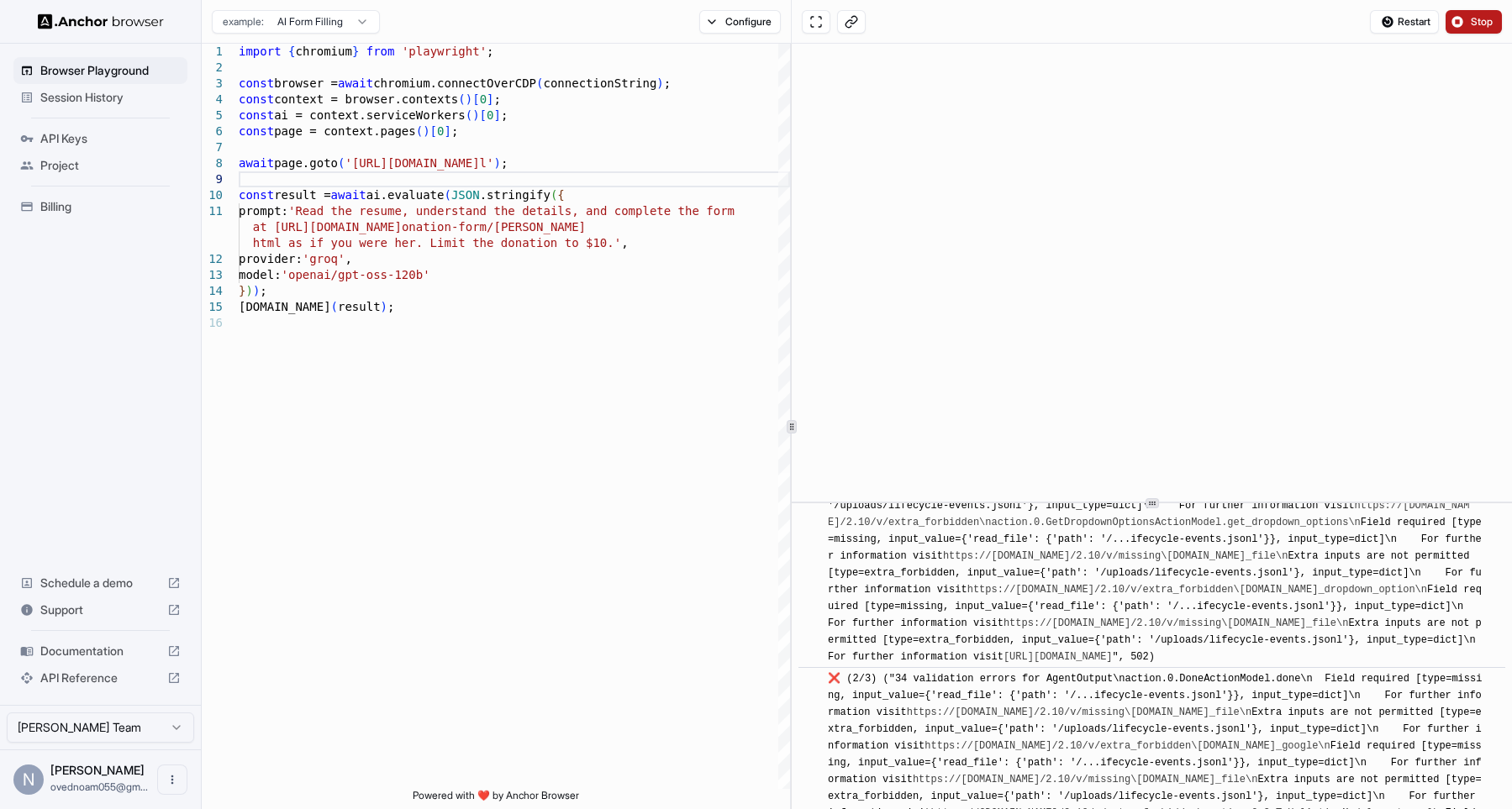
scroll to position [2467, 0]
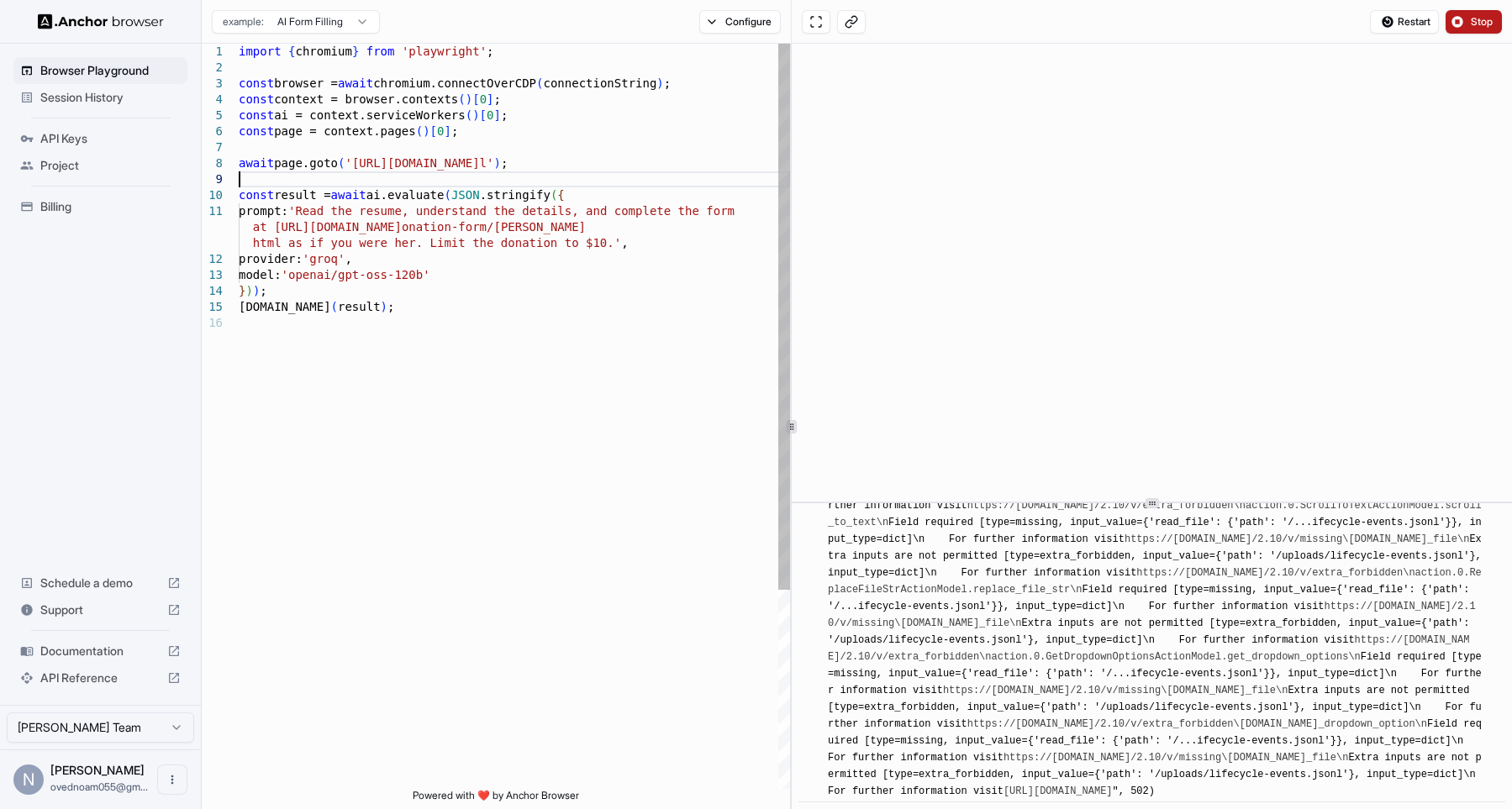
click at [755, 367] on div "import { chromium } from 'playwright' ; const browser = await chromium.connectO…" at bounding box center [515, 552] width 551 height 1017
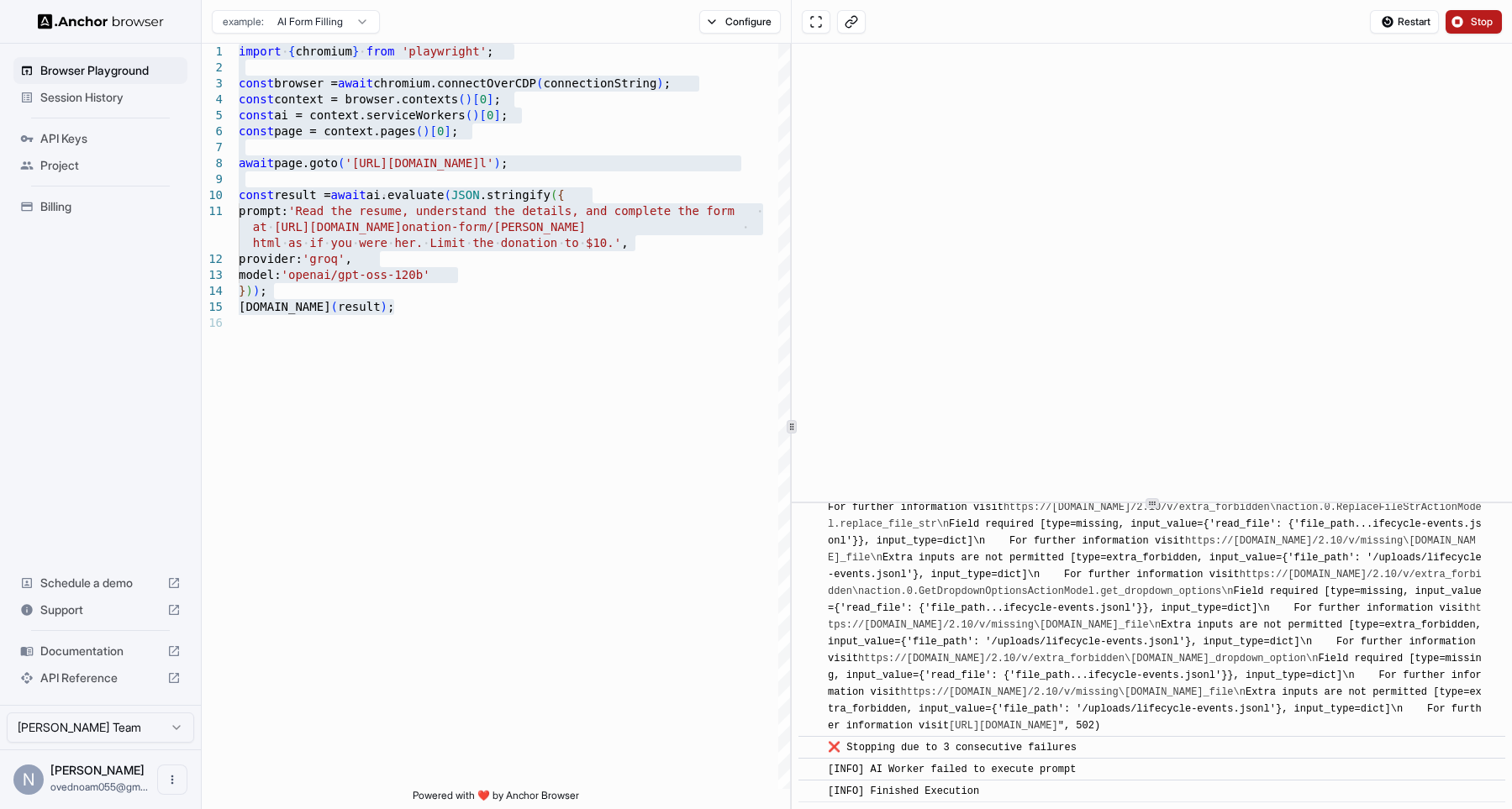
scroll to position [3899, 0]
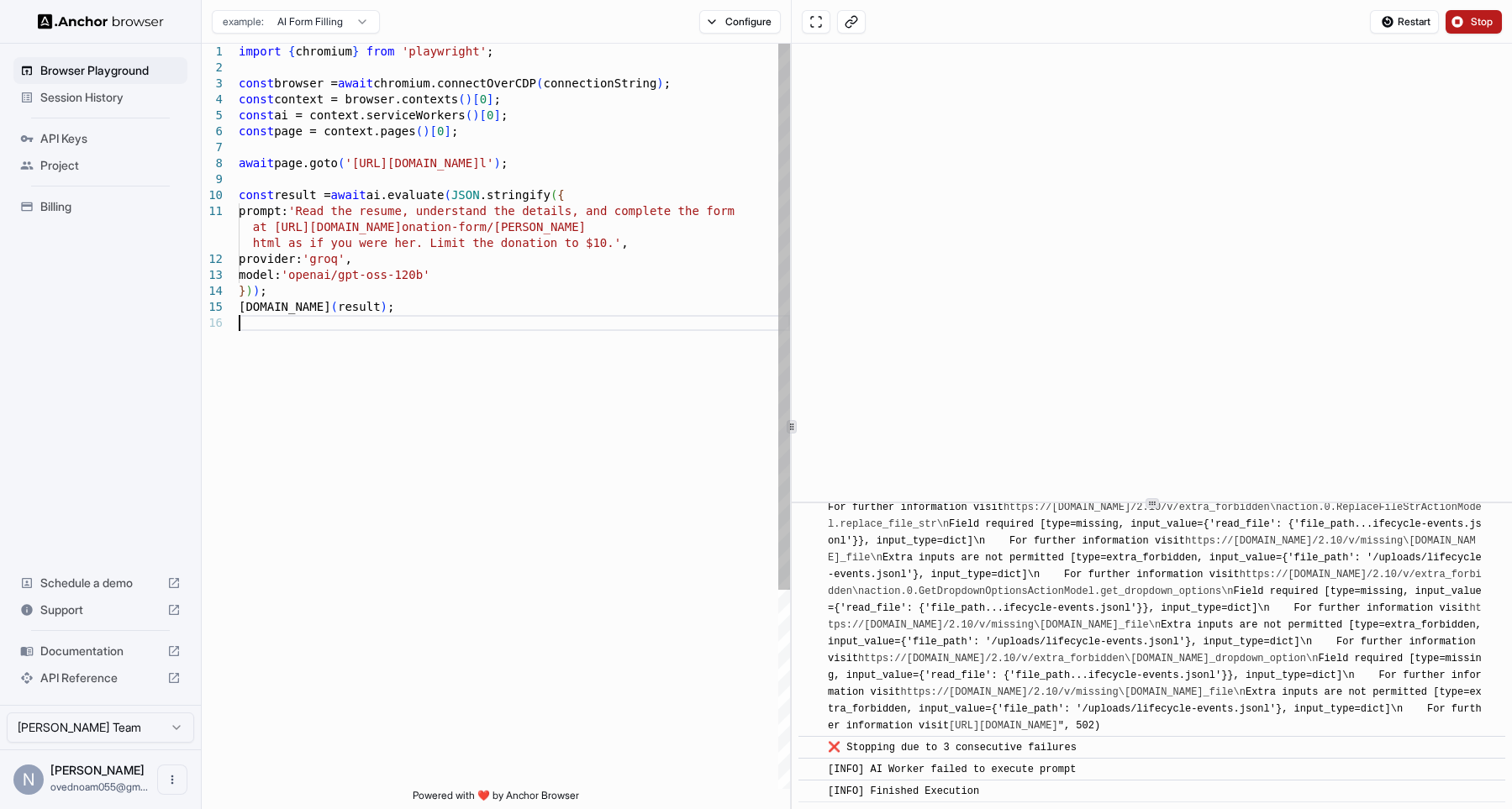
click at [709, 362] on div "import { chromium } from 'playwright' ; const browser = await chromium.connectO…" at bounding box center [515, 552] width 551 height 1017
click at [1465, 17] on button "Stop" at bounding box center [1473, 21] width 57 height 23
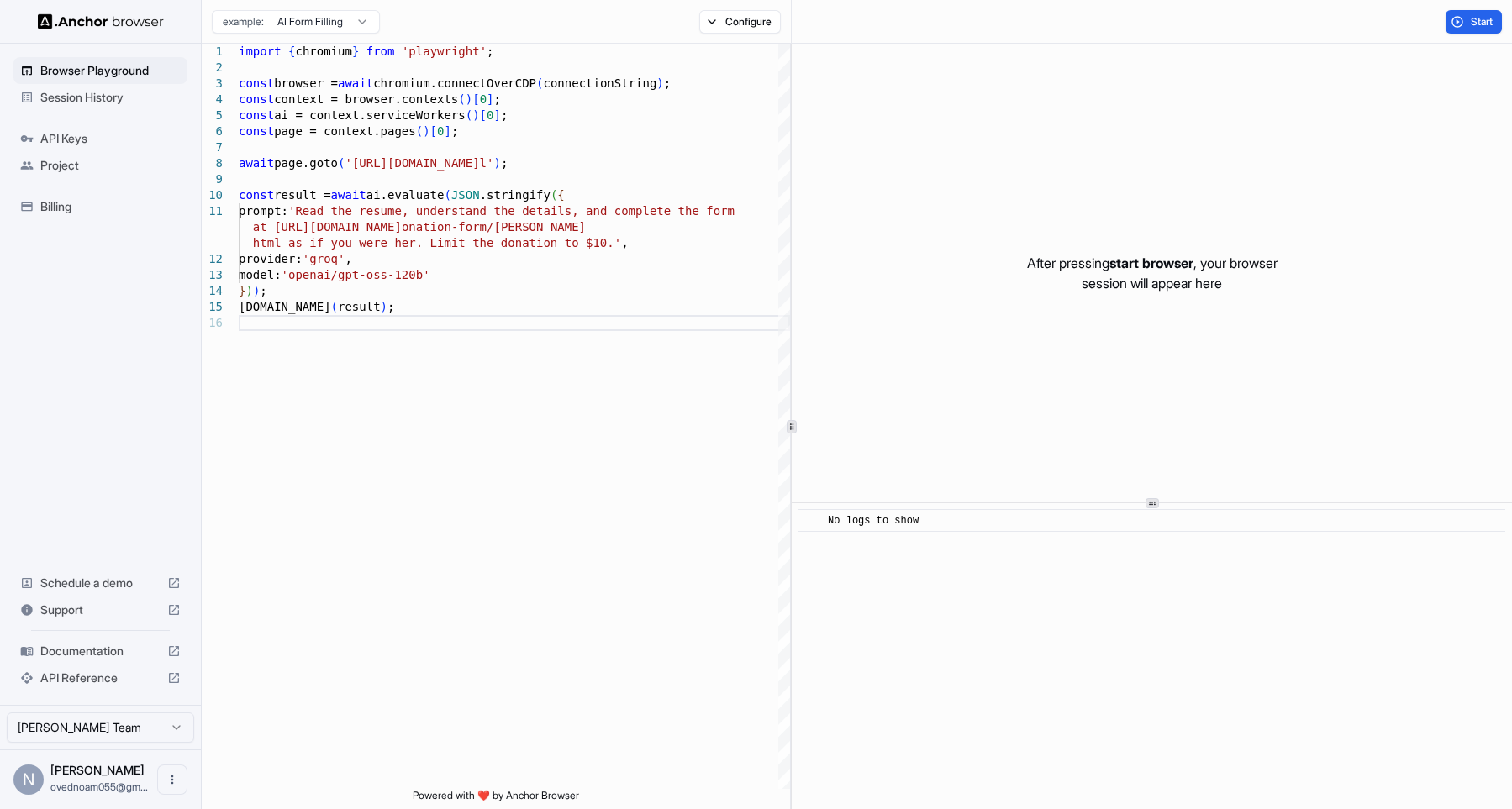
click at [1376, 49] on div "After pressing start browser , your browser session will appear here" at bounding box center [1152, 272] width 720 height 458
